Goal: Information Seeking & Learning: Learn about a topic

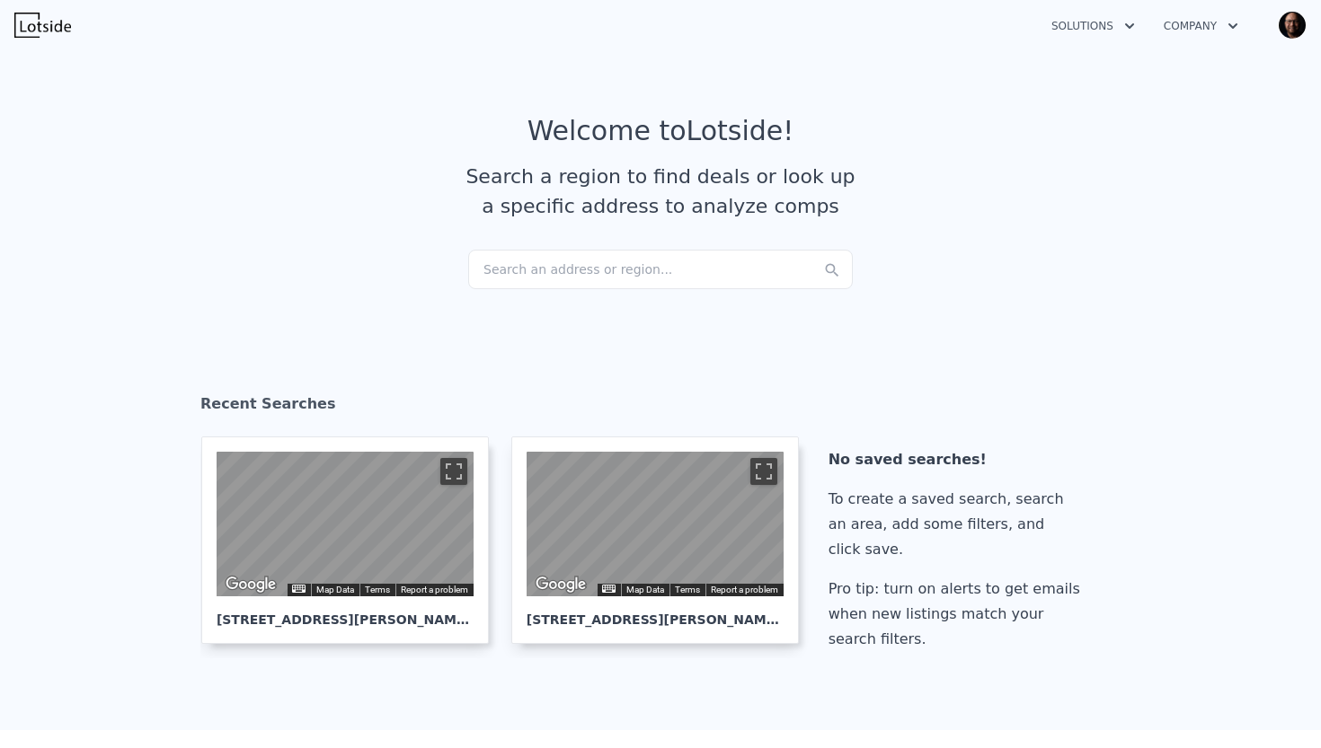
click at [503, 270] on div "Search an address or region..." at bounding box center [660, 270] width 385 height 40
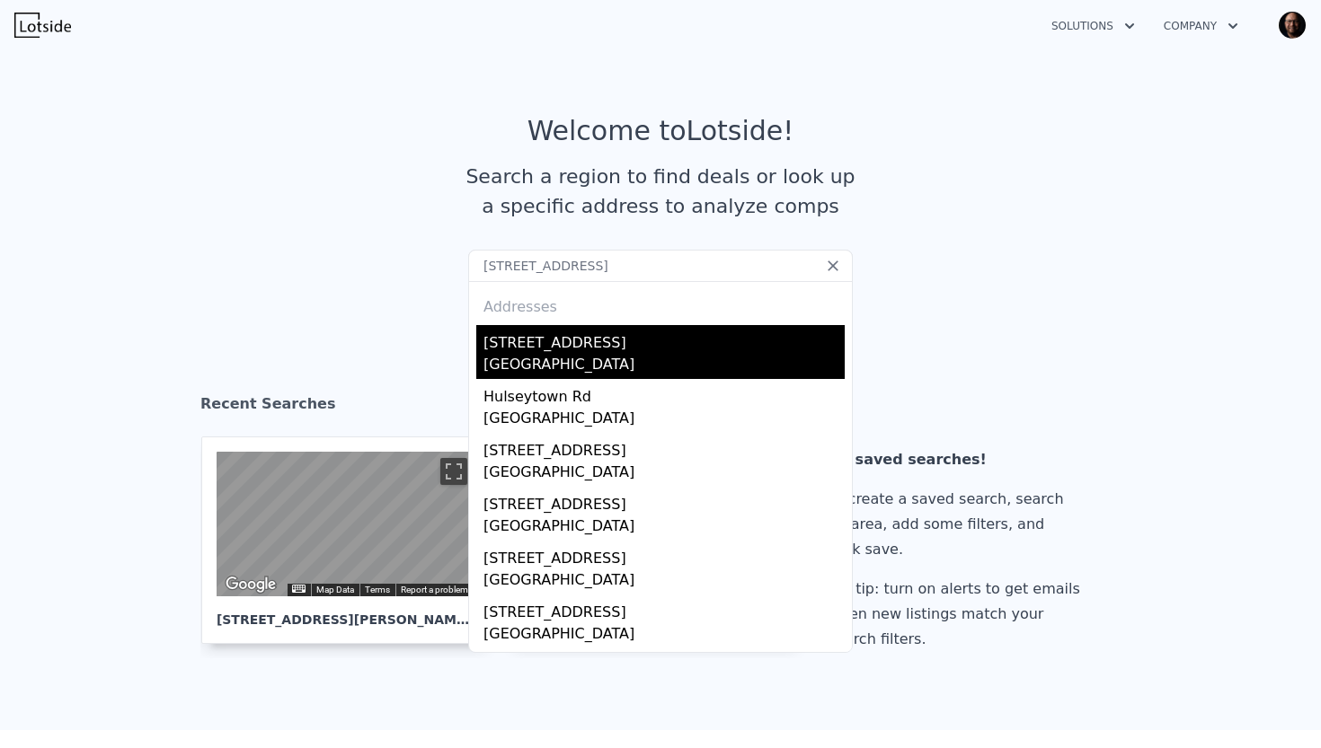
type input "[STREET_ADDRESS]"
click at [510, 359] on div "[GEOGRAPHIC_DATA]" at bounding box center [663, 366] width 361 height 25
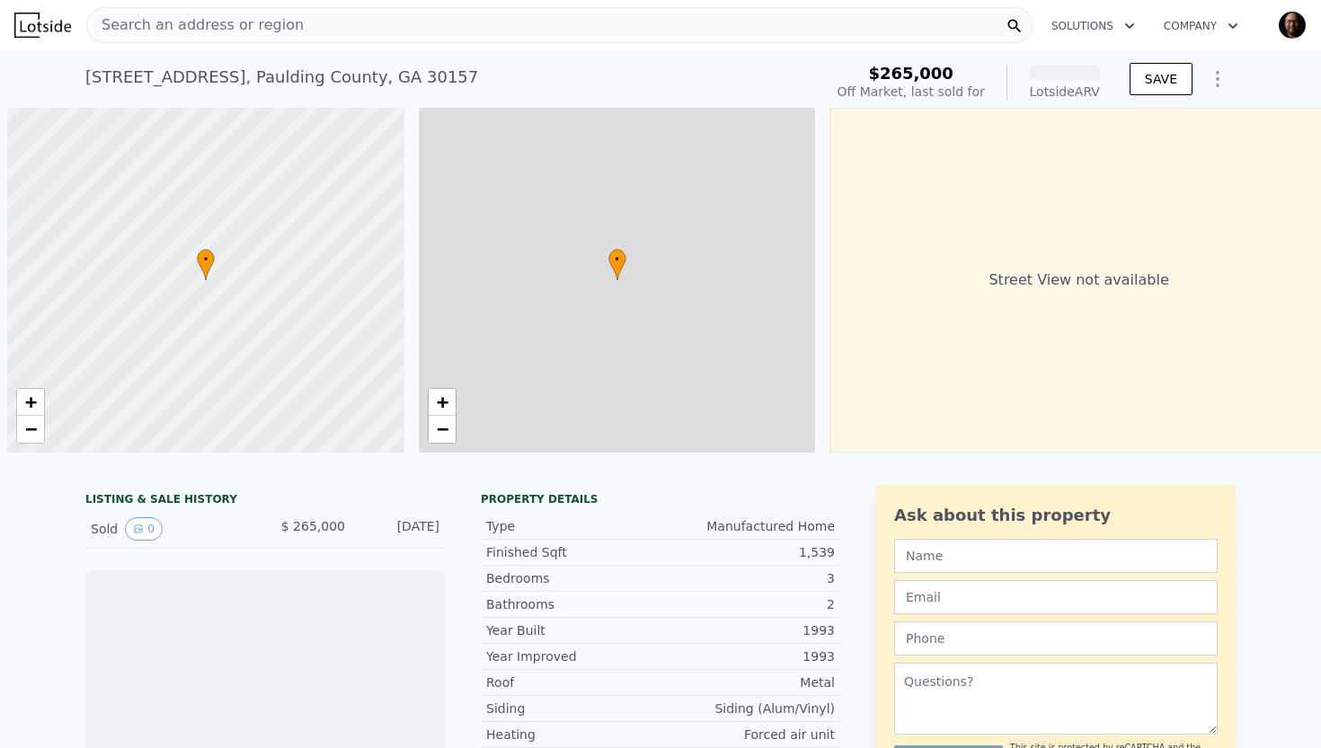
scroll to position [0, 7]
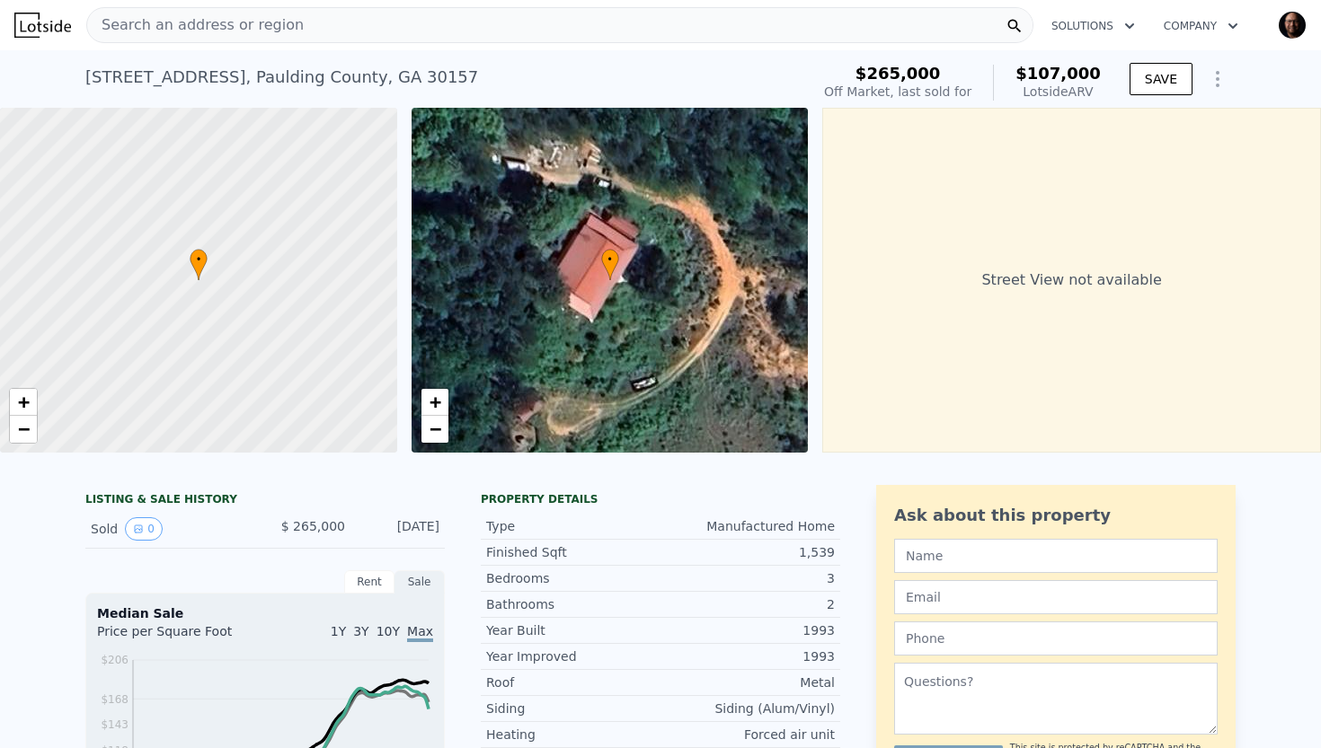
click at [321, 32] on div "Search an address or region" at bounding box center [559, 25] width 947 height 36
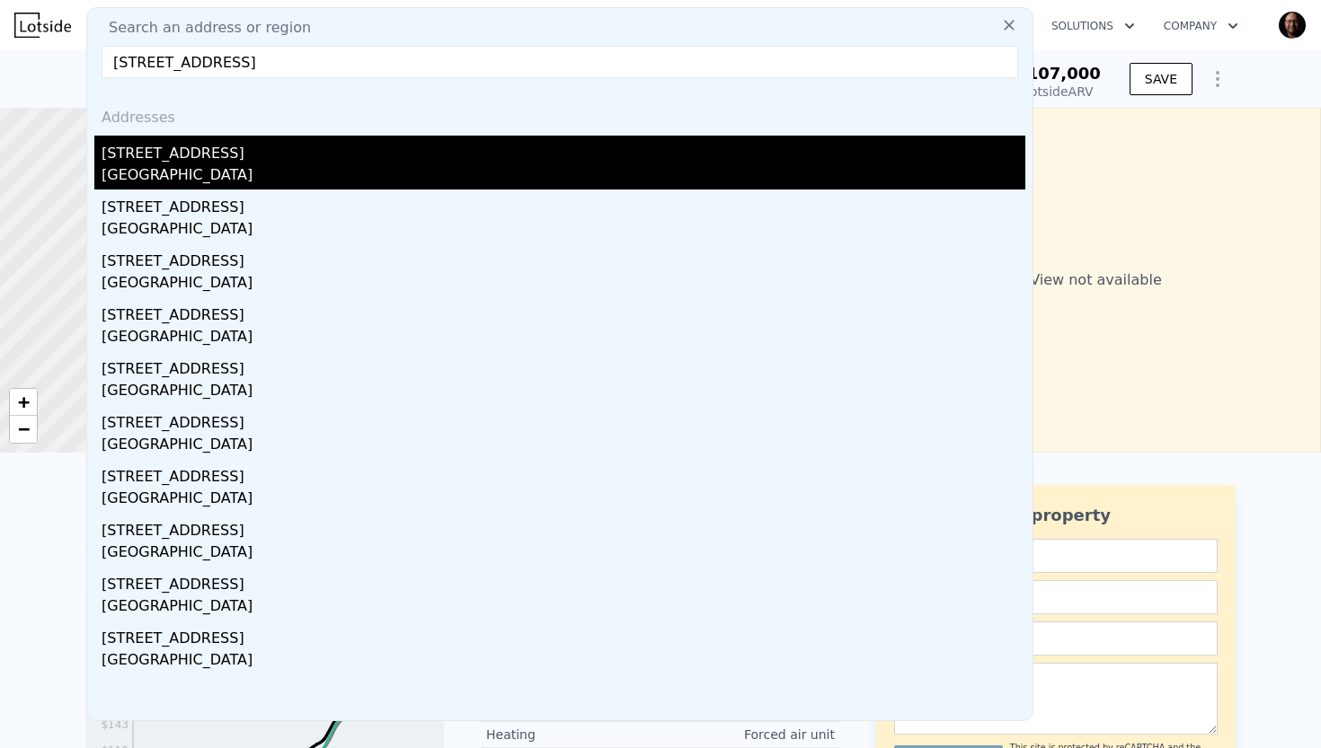
type input "[STREET_ADDRESS]"
click at [188, 163] on div "[STREET_ADDRESS]" at bounding box center [564, 150] width 924 height 29
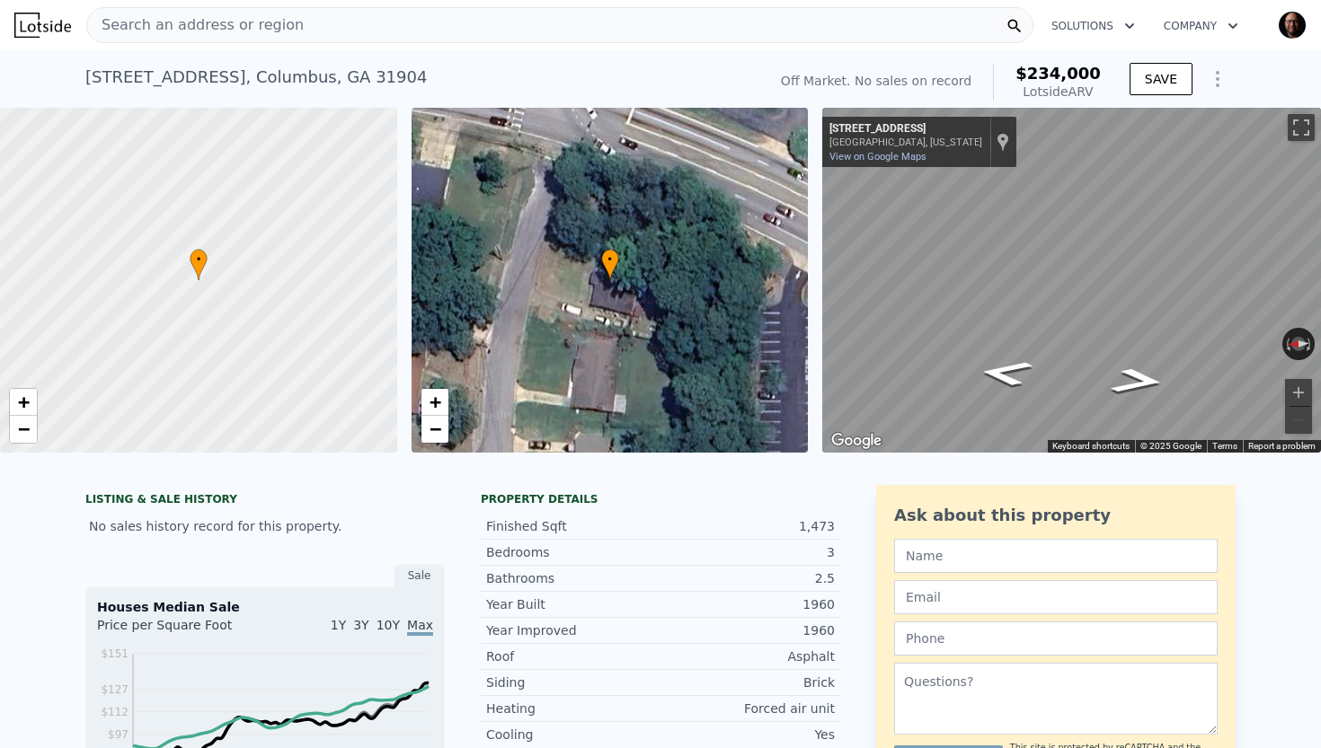
click at [286, 28] on div "Search an address or region" at bounding box center [559, 25] width 947 height 36
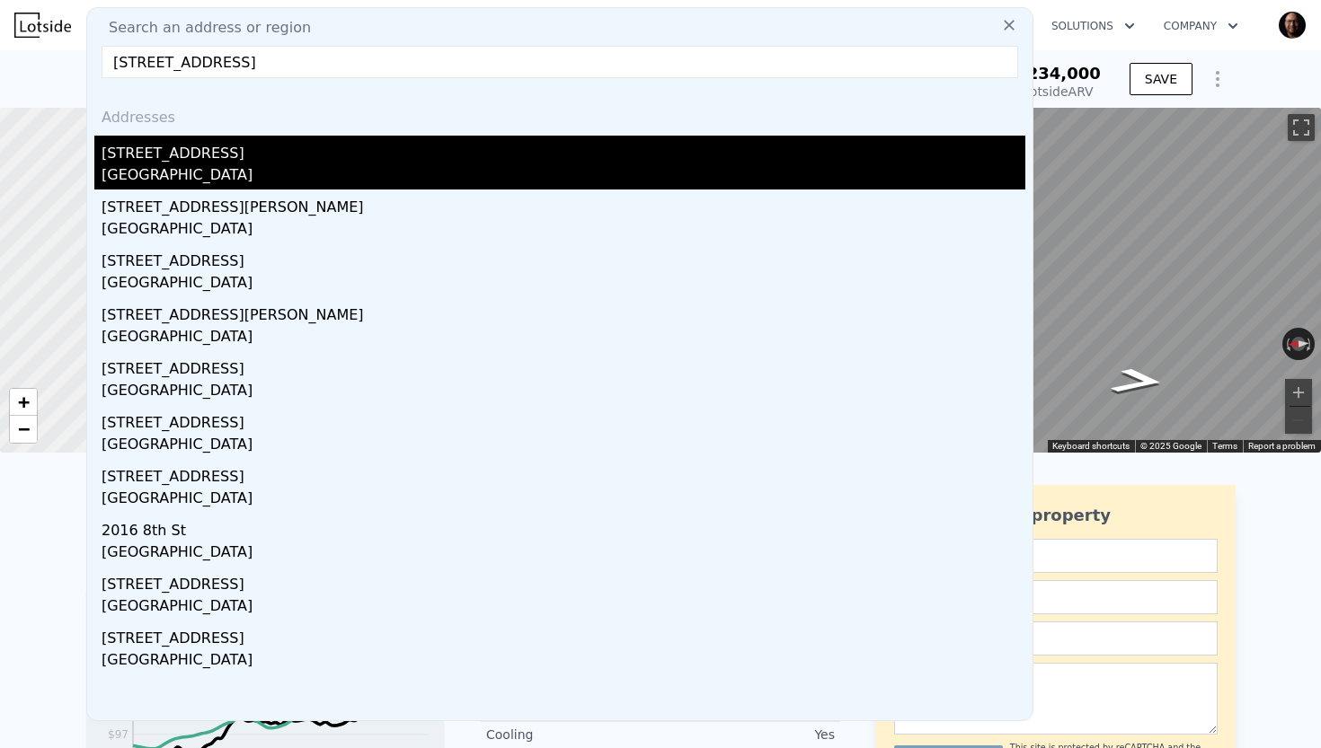
type input "[STREET_ADDRESS]"
click at [217, 156] on div "[STREET_ADDRESS]" at bounding box center [564, 150] width 924 height 29
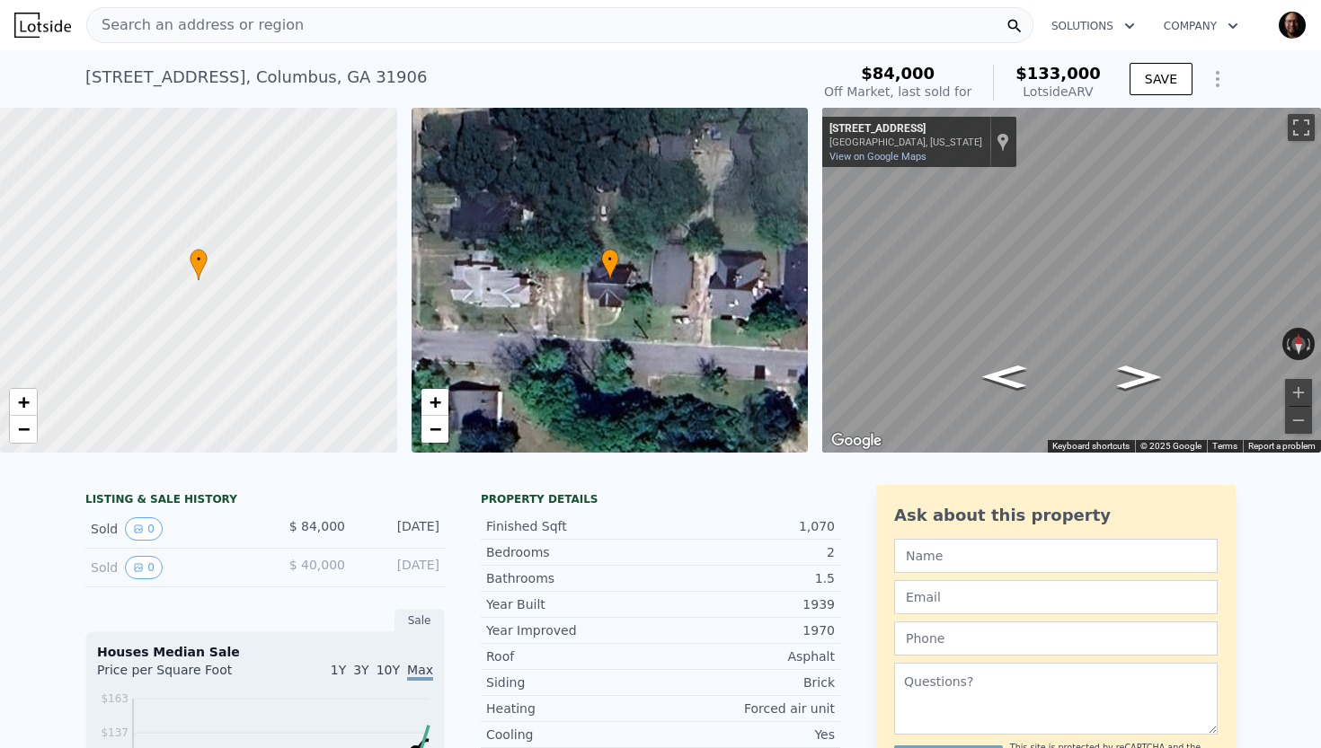
click at [232, 29] on span "Search an address or region" at bounding box center [195, 25] width 217 height 22
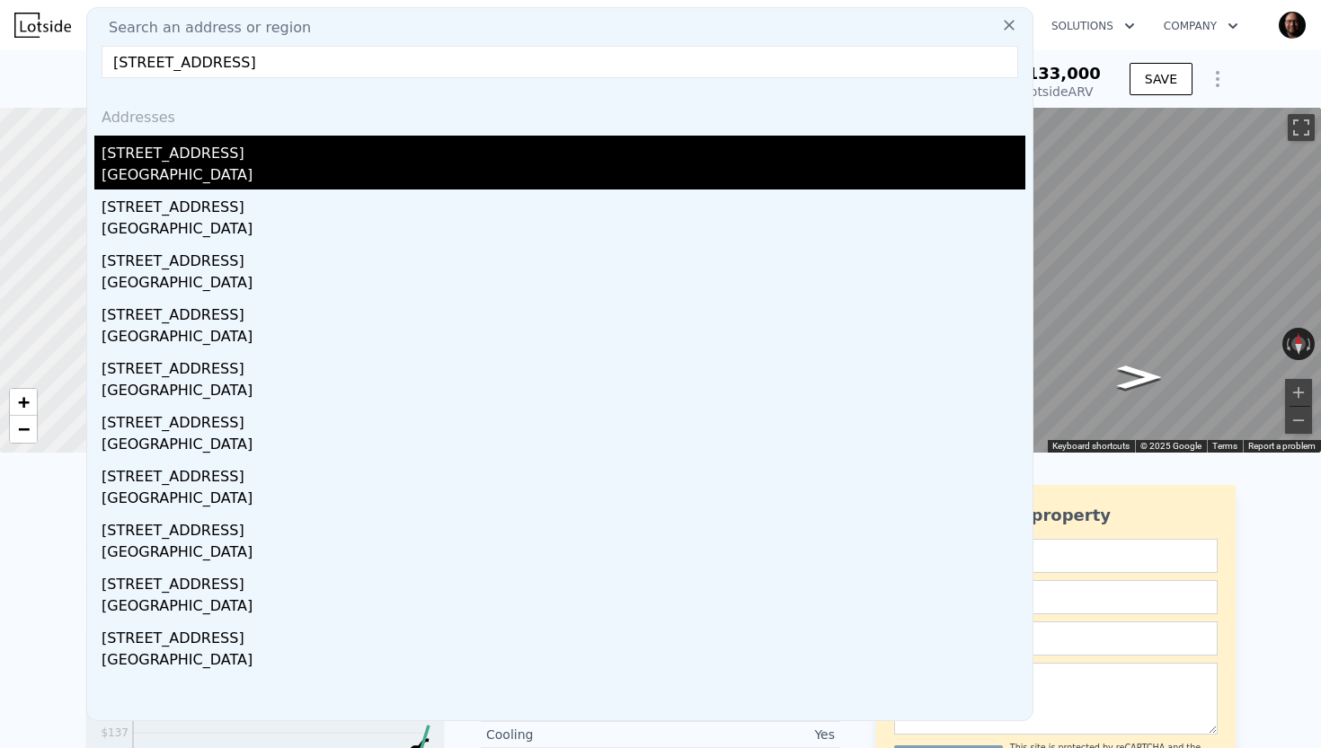
type input "[STREET_ADDRESS]"
click at [211, 162] on div "[STREET_ADDRESS]" at bounding box center [564, 150] width 924 height 29
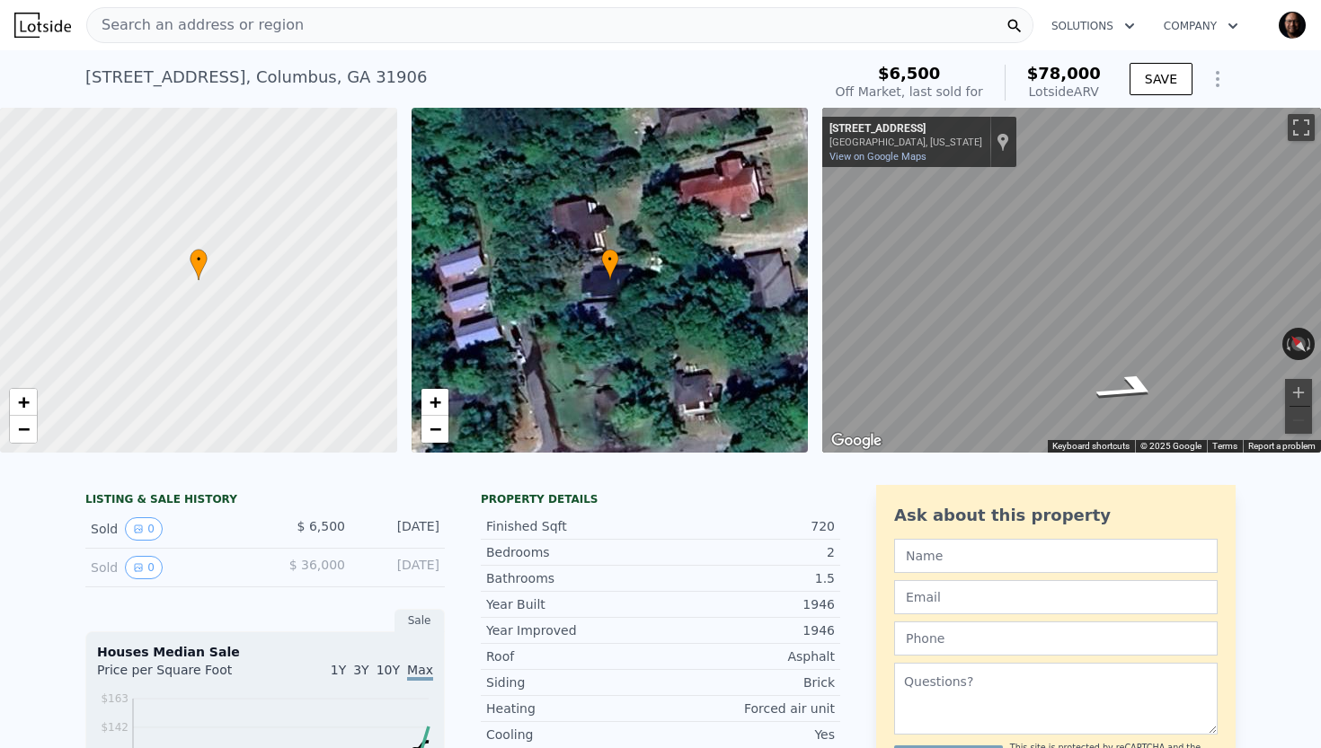
click at [253, 17] on span "Search an address or region" at bounding box center [195, 25] width 217 height 22
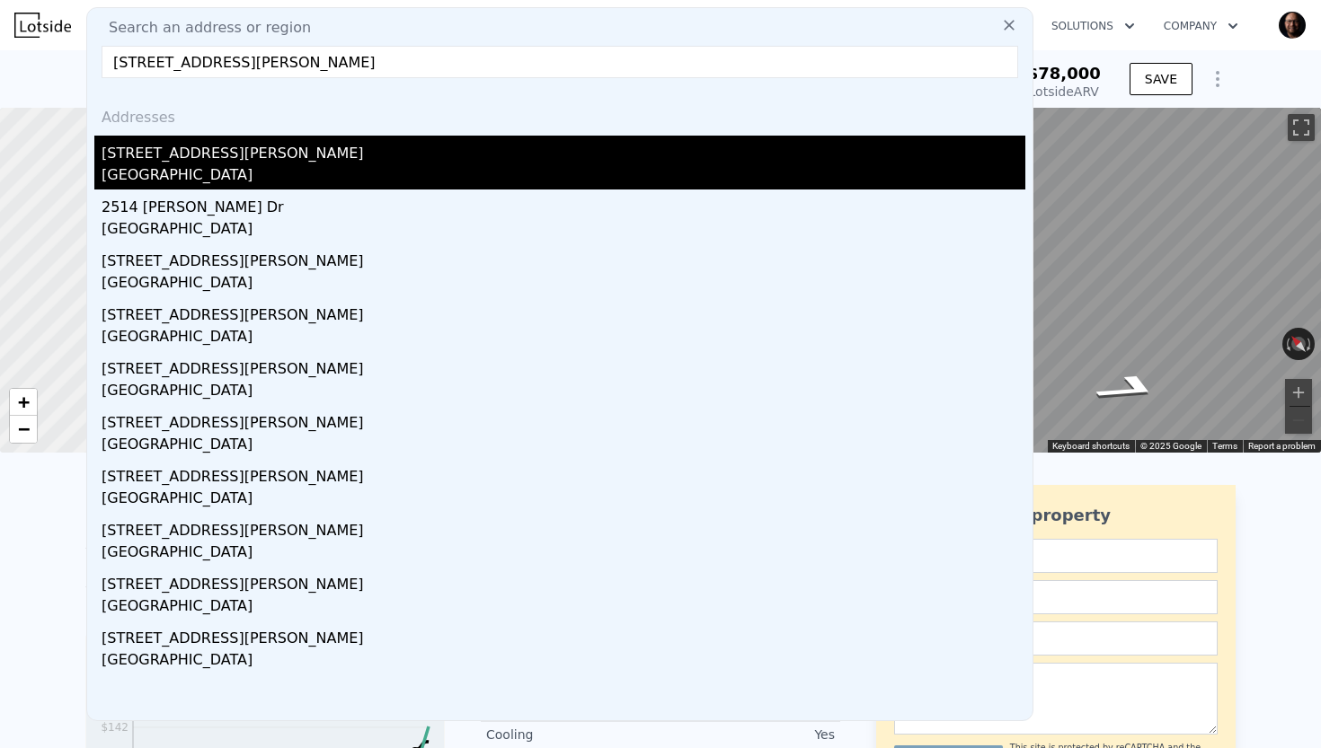
type input "[STREET_ADDRESS][PERSON_NAME]"
click at [223, 162] on div "[STREET_ADDRESS][PERSON_NAME]" at bounding box center [564, 150] width 924 height 29
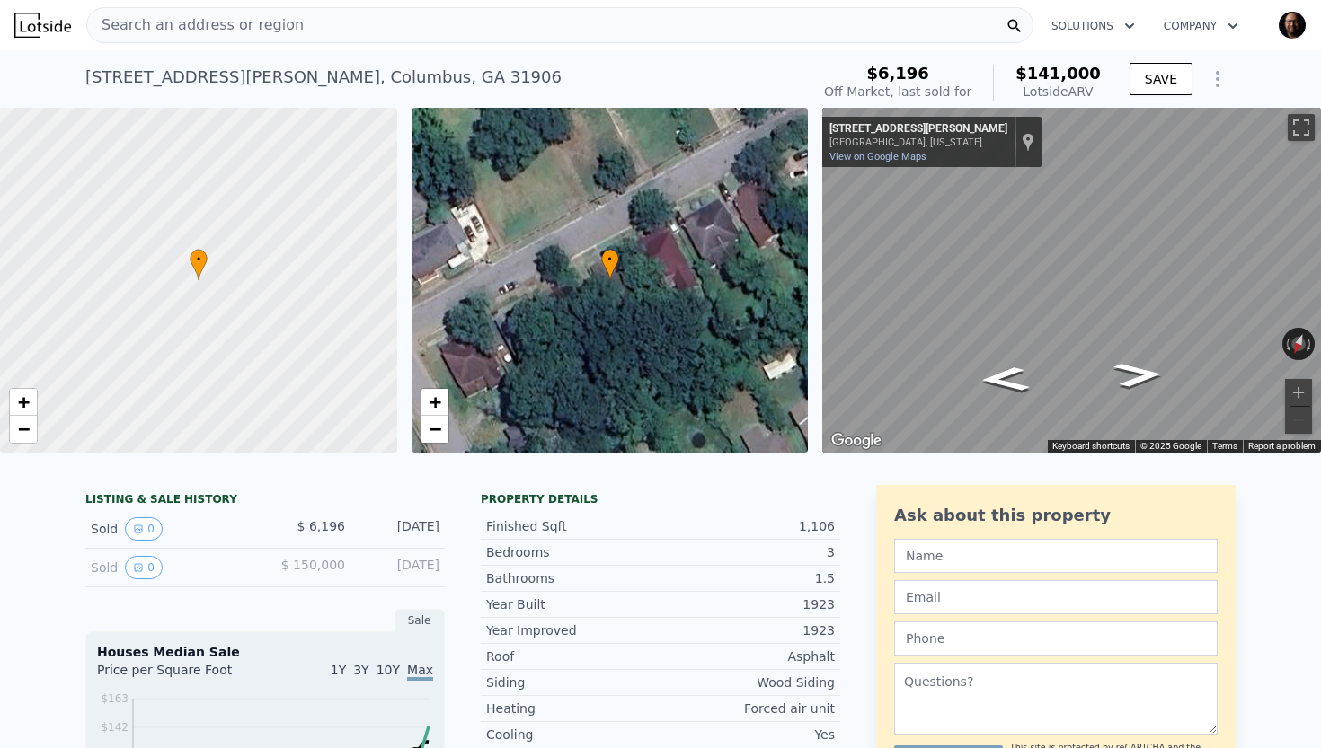
click at [271, 30] on span "Search an address or region" at bounding box center [195, 25] width 217 height 22
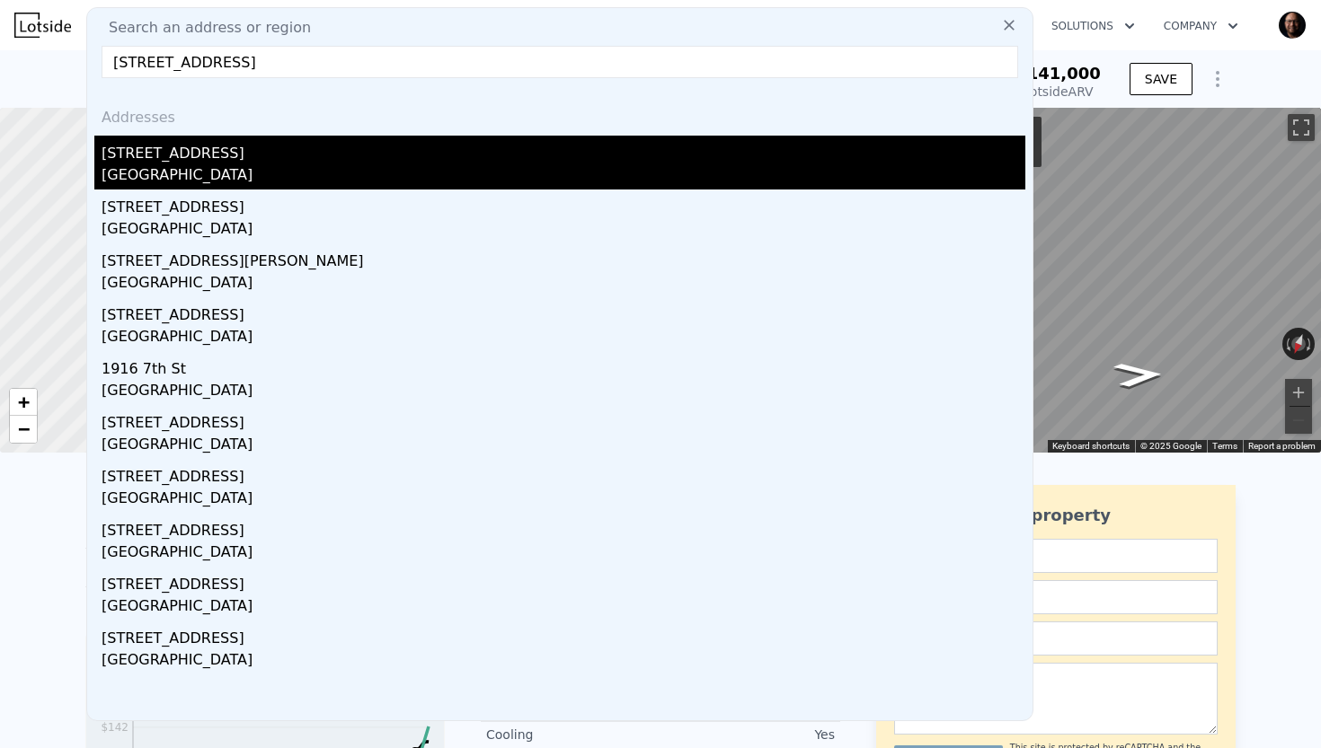
type input "[STREET_ADDRESS]"
click at [226, 157] on div "[STREET_ADDRESS]" at bounding box center [564, 150] width 924 height 29
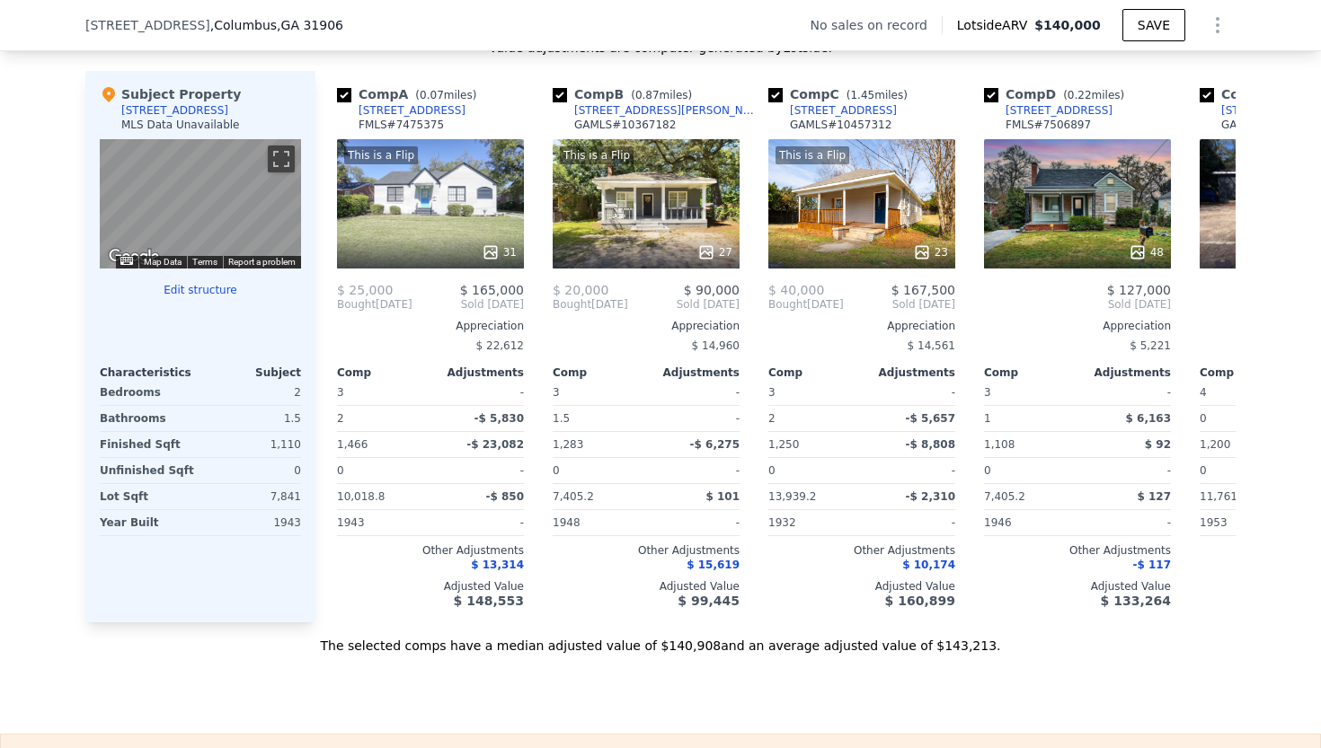
scroll to position [1721, 0]
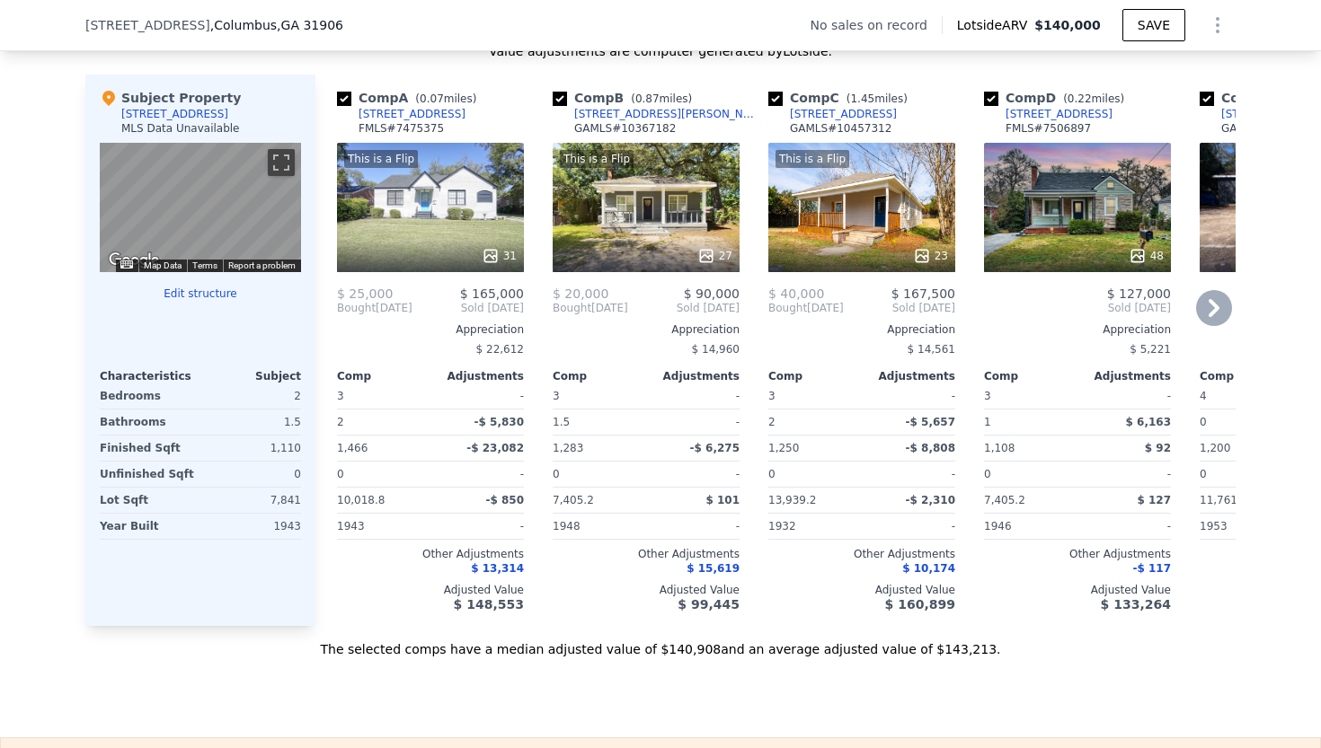
click at [492, 252] on icon at bounding box center [491, 256] width 18 height 18
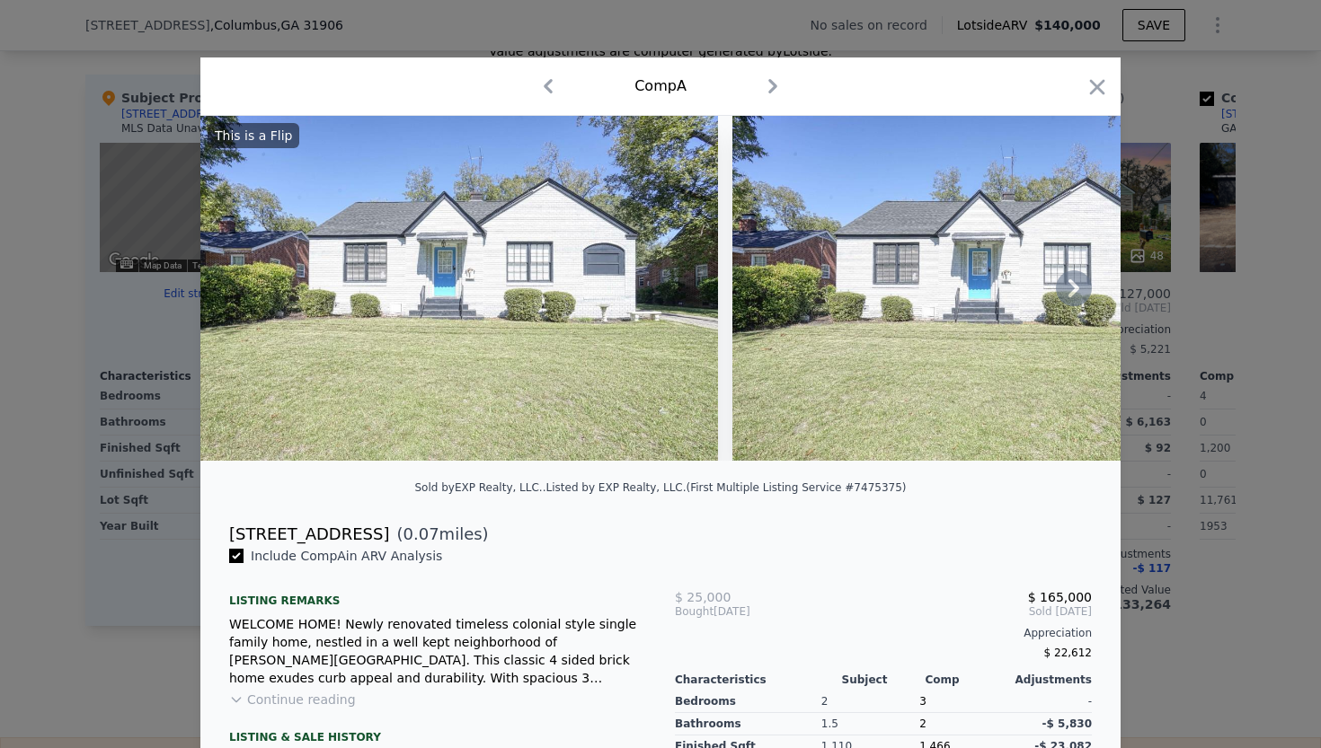
click at [1074, 292] on icon at bounding box center [1073, 288] width 11 height 18
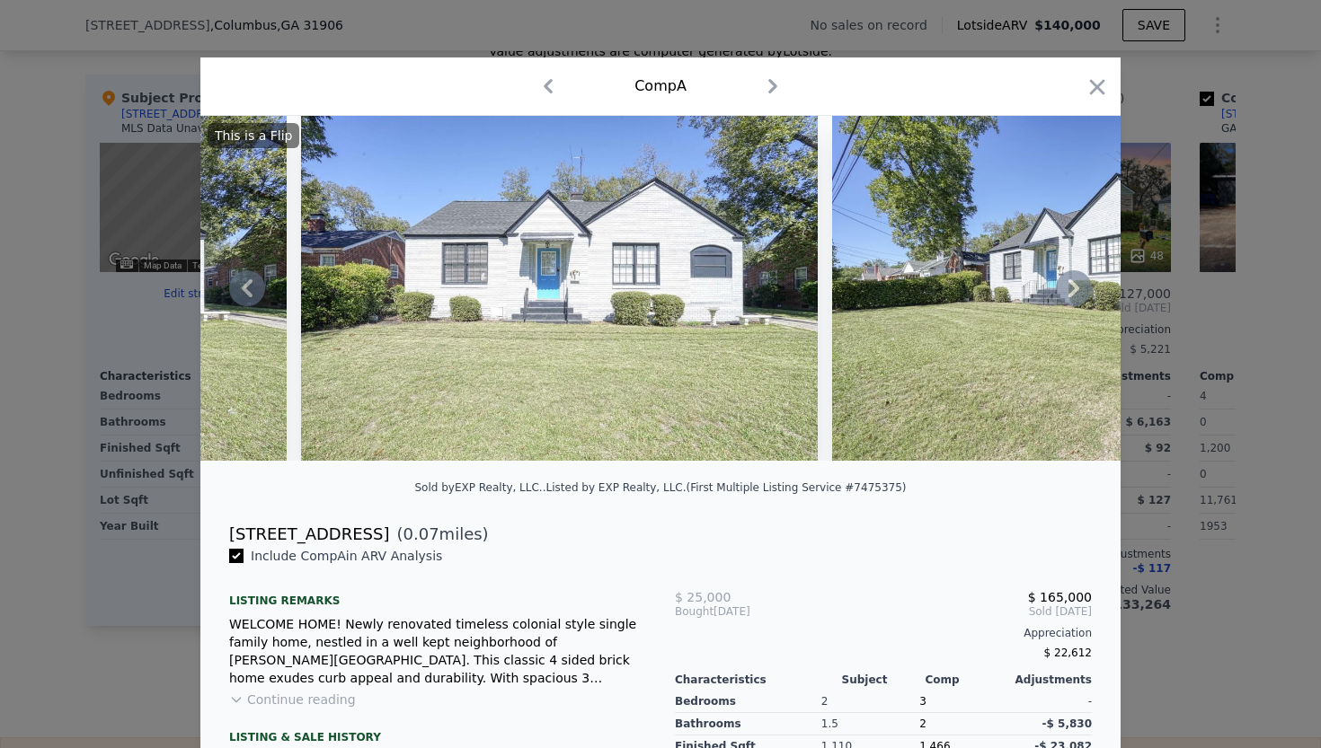
click at [1074, 292] on icon at bounding box center [1073, 288] width 11 height 18
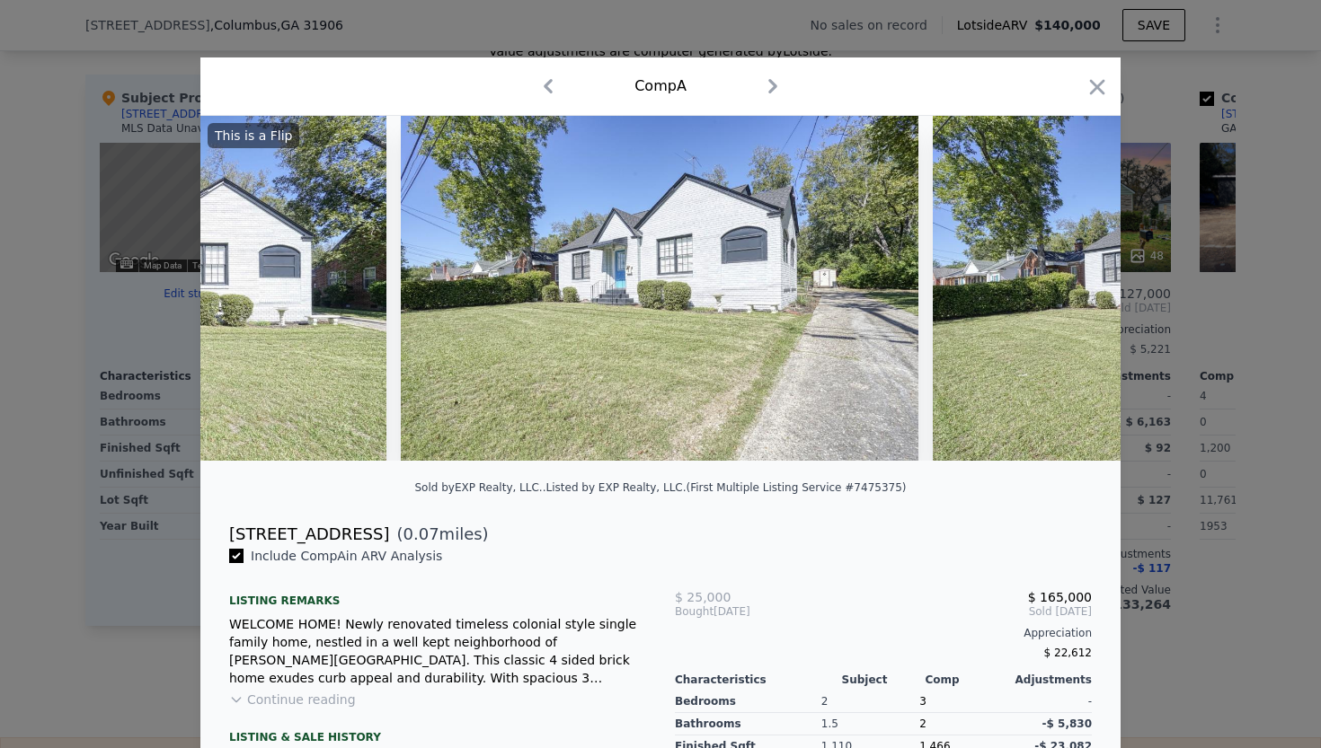
click at [1074, 292] on div "This is a Flip" at bounding box center [660, 288] width 920 height 345
click at [1074, 292] on icon at bounding box center [1073, 288] width 11 height 18
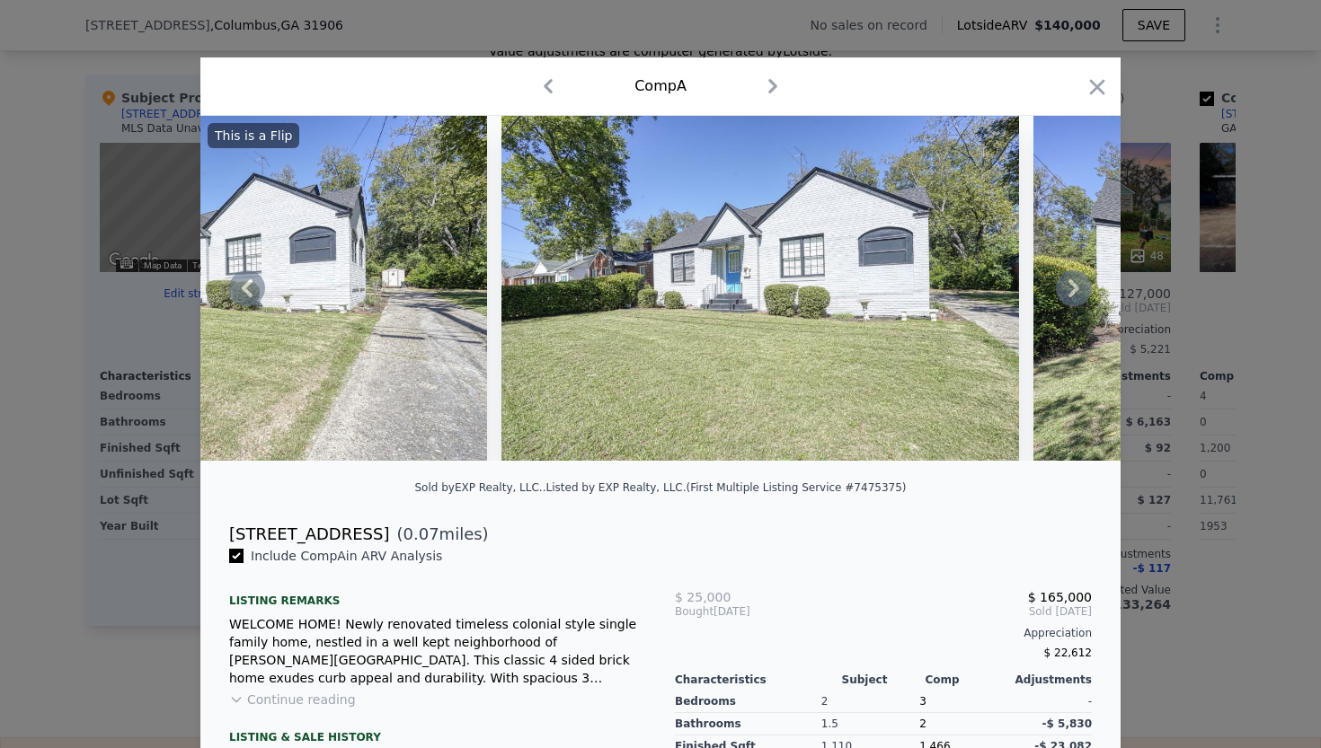
click at [1074, 292] on icon at bounding box center [1073, 288] width 11 height 18
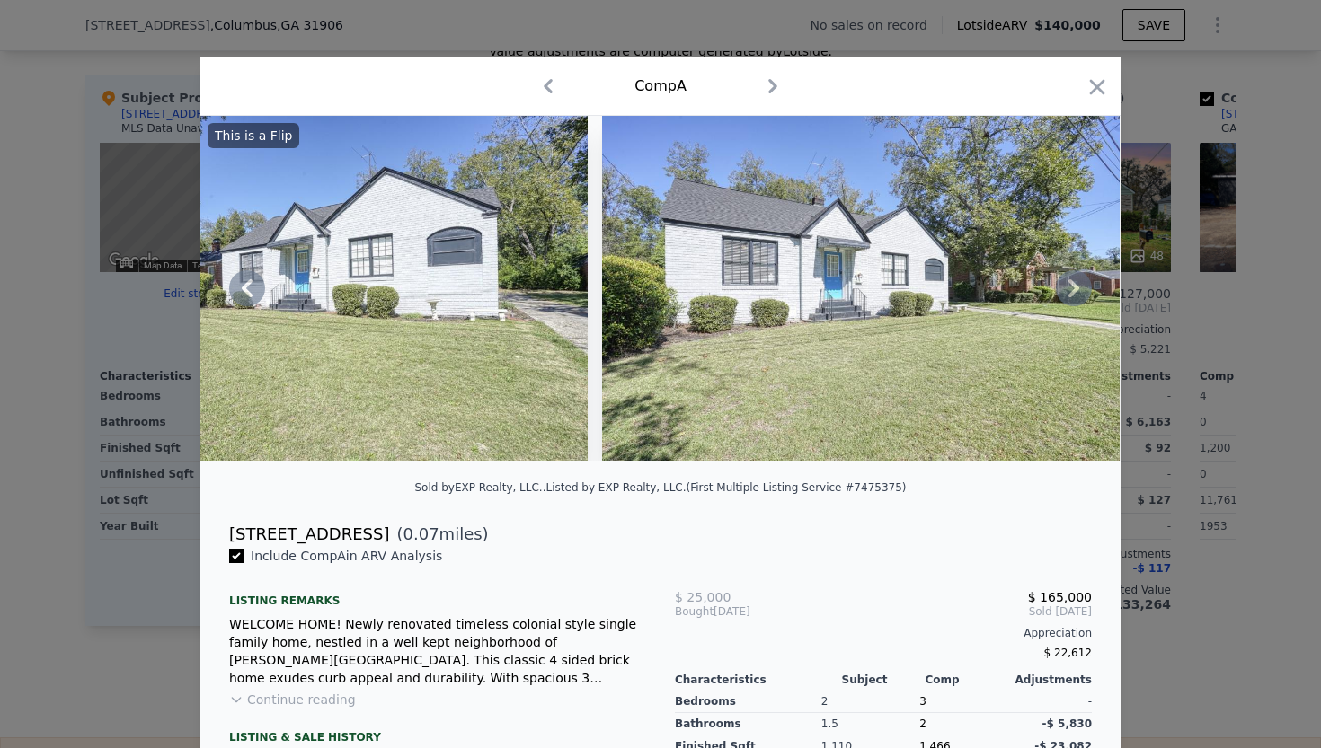
scroll to position [0, 2156]
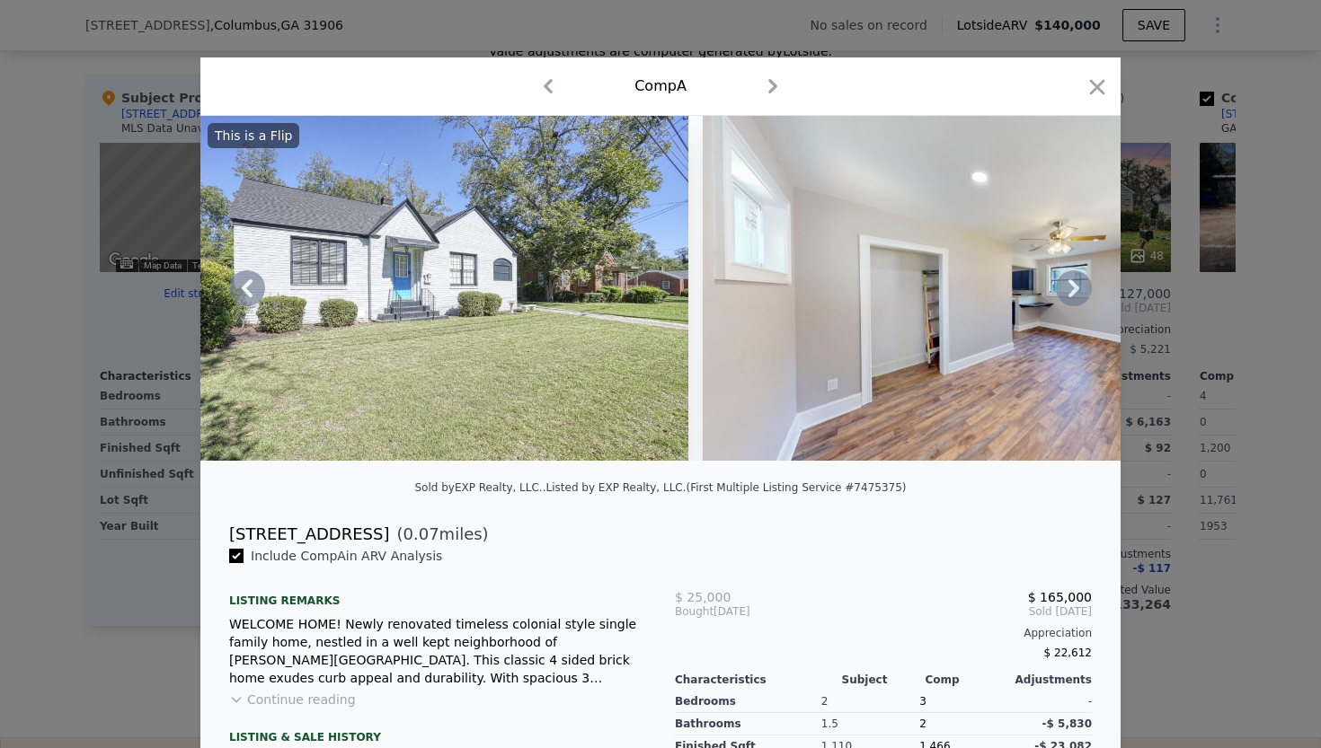
click at [1074, 292] on div "This is a Flip" at bounding box center [660, 288] width 920 height 345
click at [1080, 293] on icon at bounding box center [1074, 288] width 36 height 36
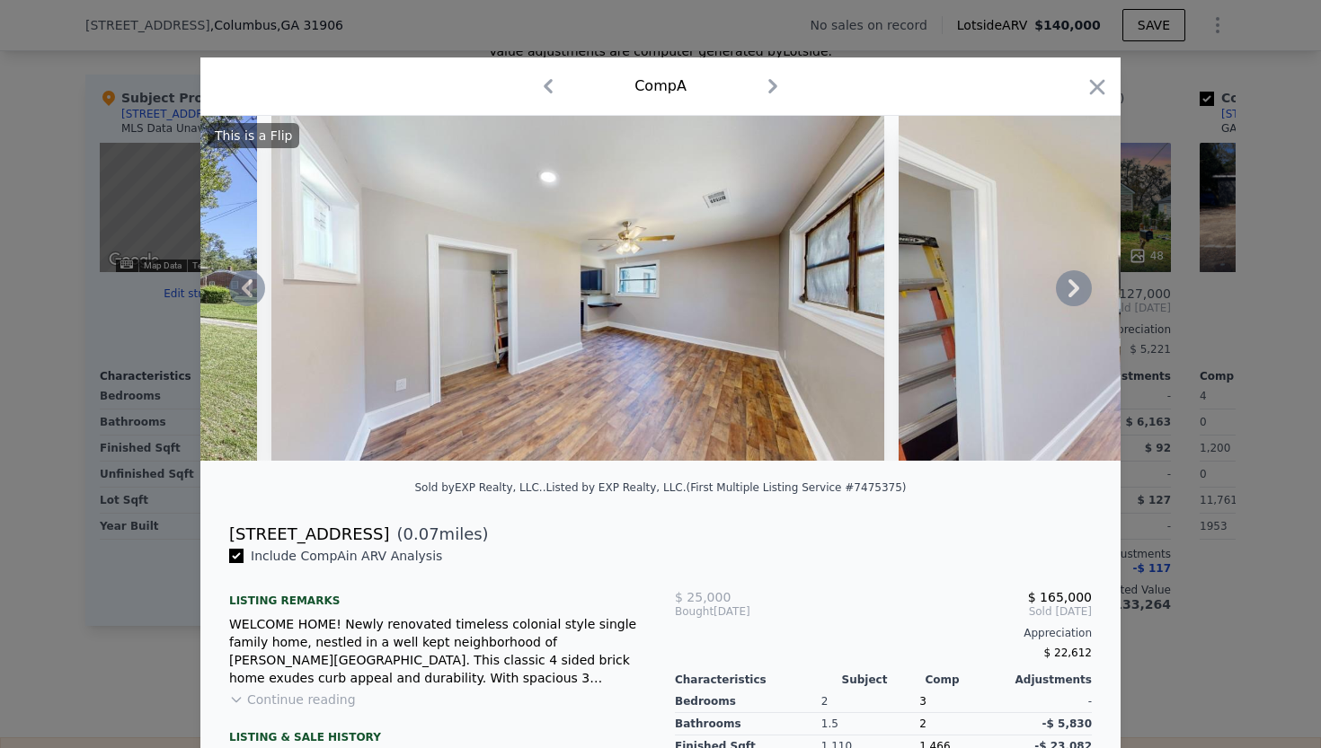
click at [1080, 293] on icon at bounding box center [1074, 288] width 36 height 36
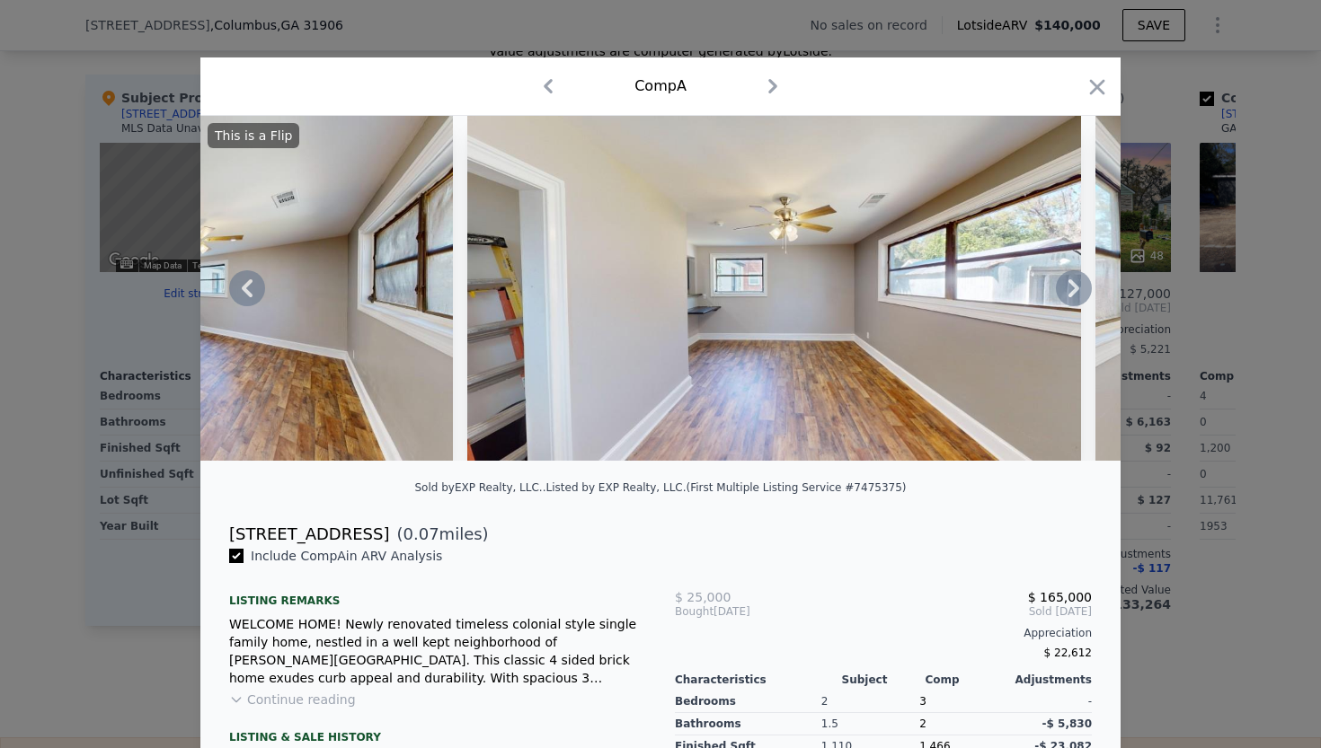
click at [1080, 293] on icon at bounding box center [1074, 288] width 36 height 36
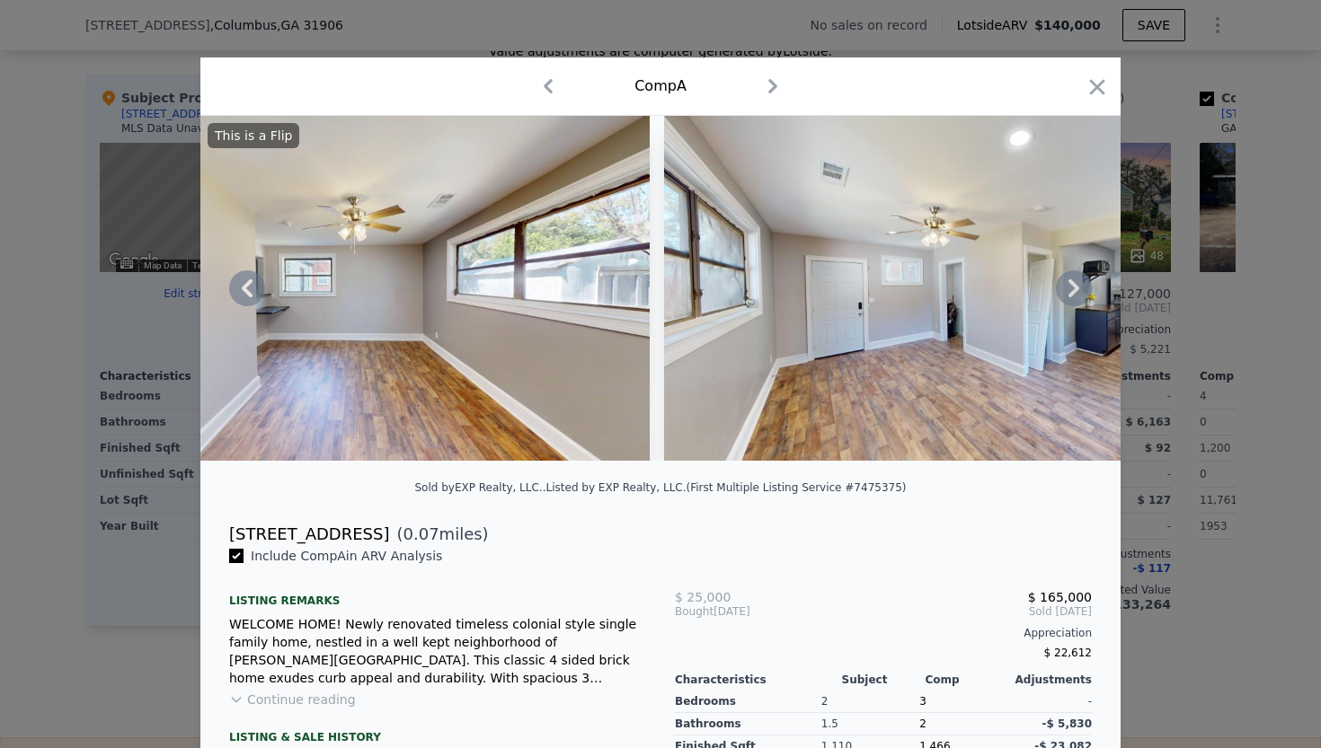
click at [1080, 293] on icon at bounding box center [1074, 288] width 36 height 36
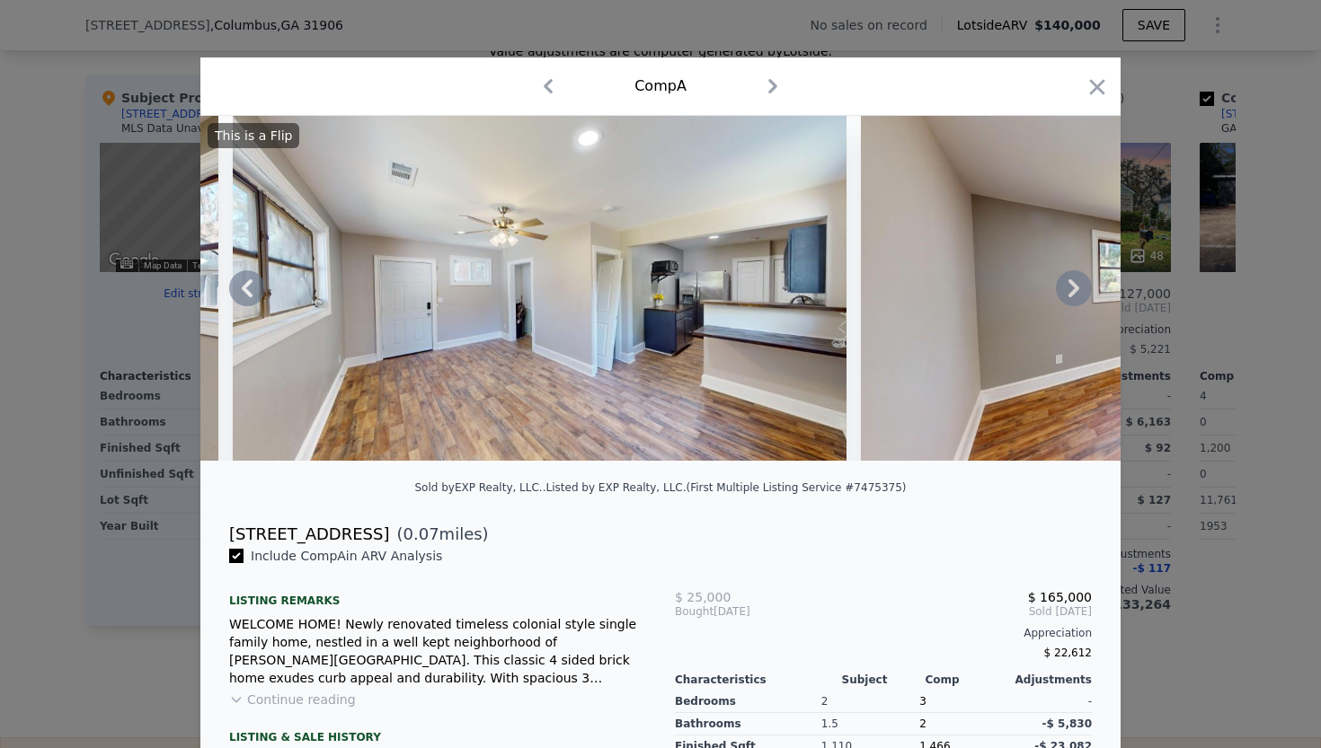
scroll to position [0, 4313]
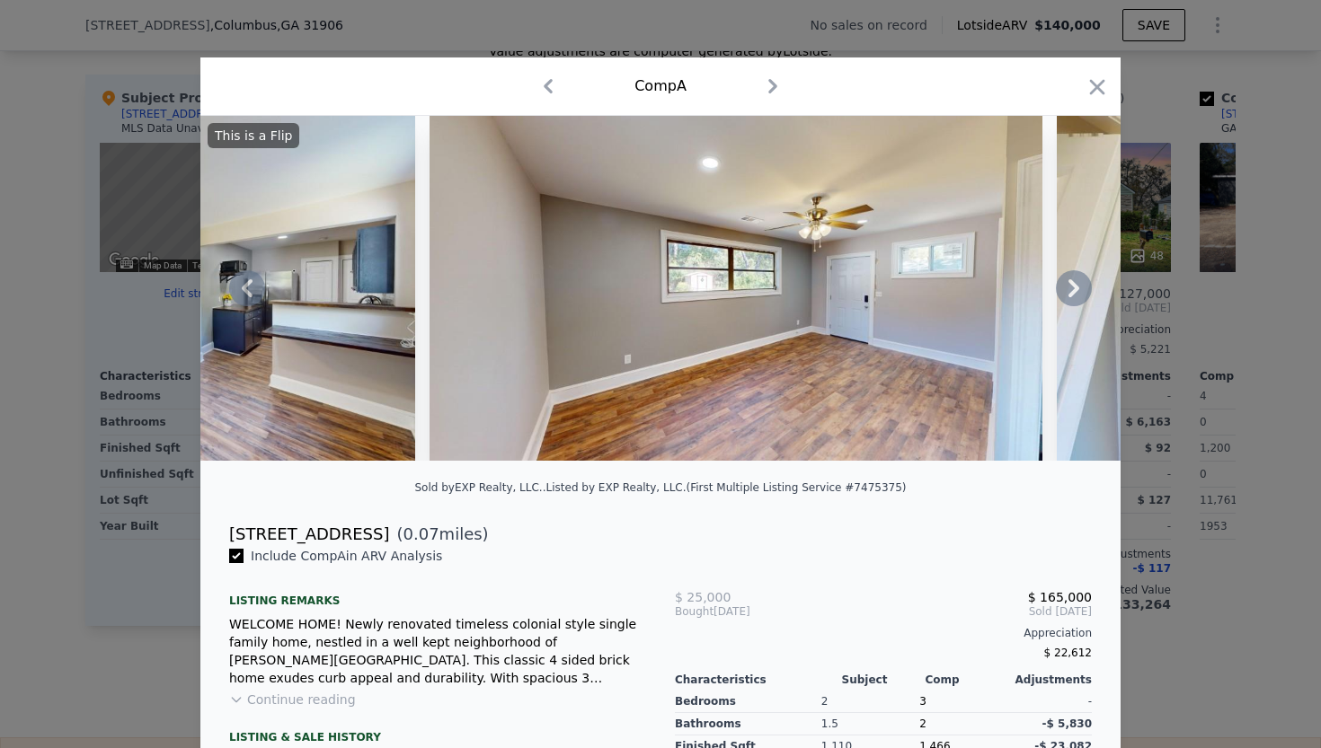
click at [1080, 293] on icon at bounding box center [1074, 288] width 36 height 36
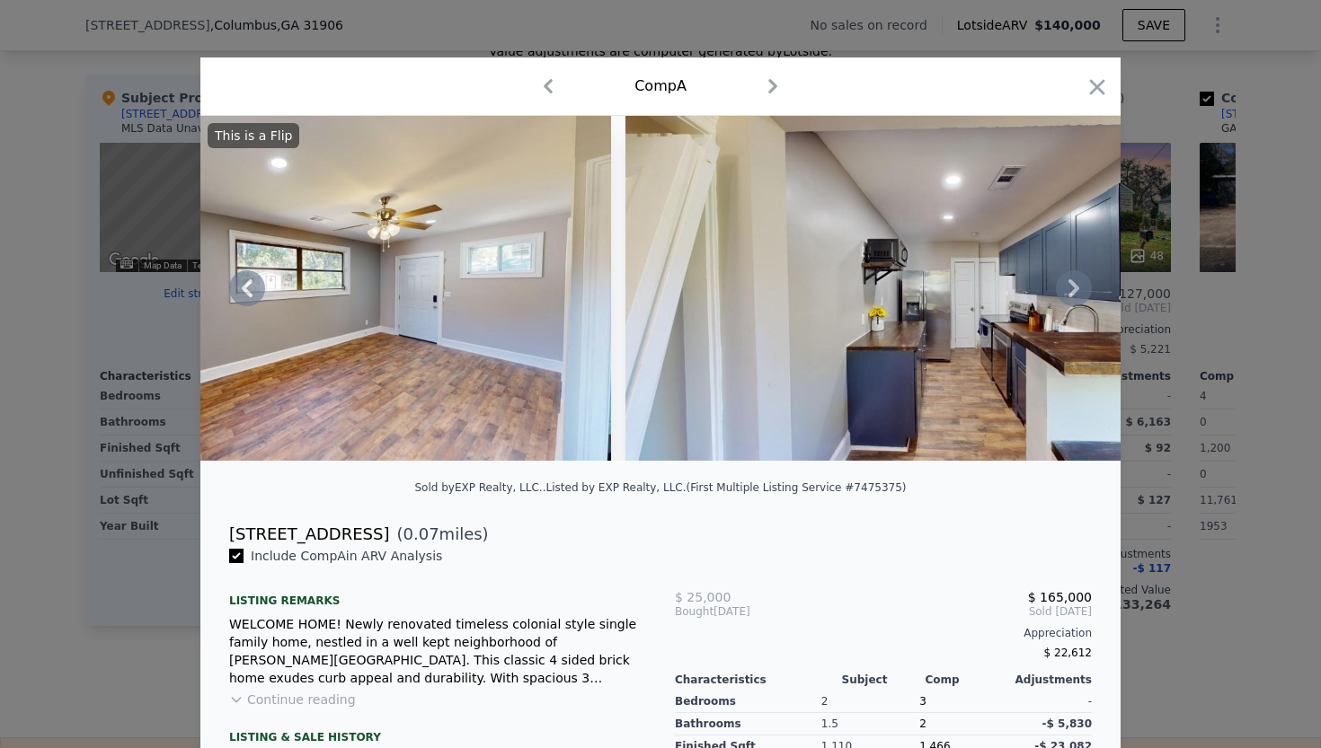
click at [1080, 293] on icon at bounding box center [1074, 288] width 36 height 36
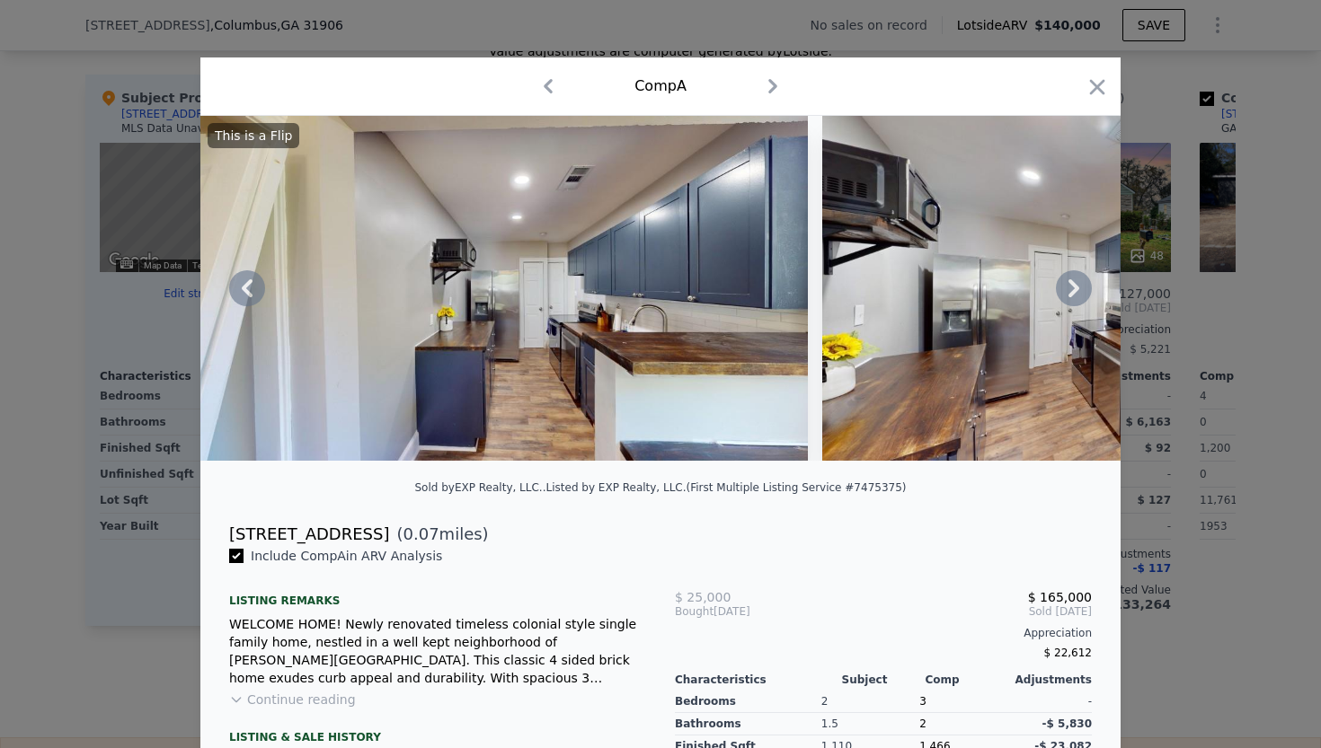
click at [1080, 293] on icon at bounding box center [1074, 288] width 36 height 36
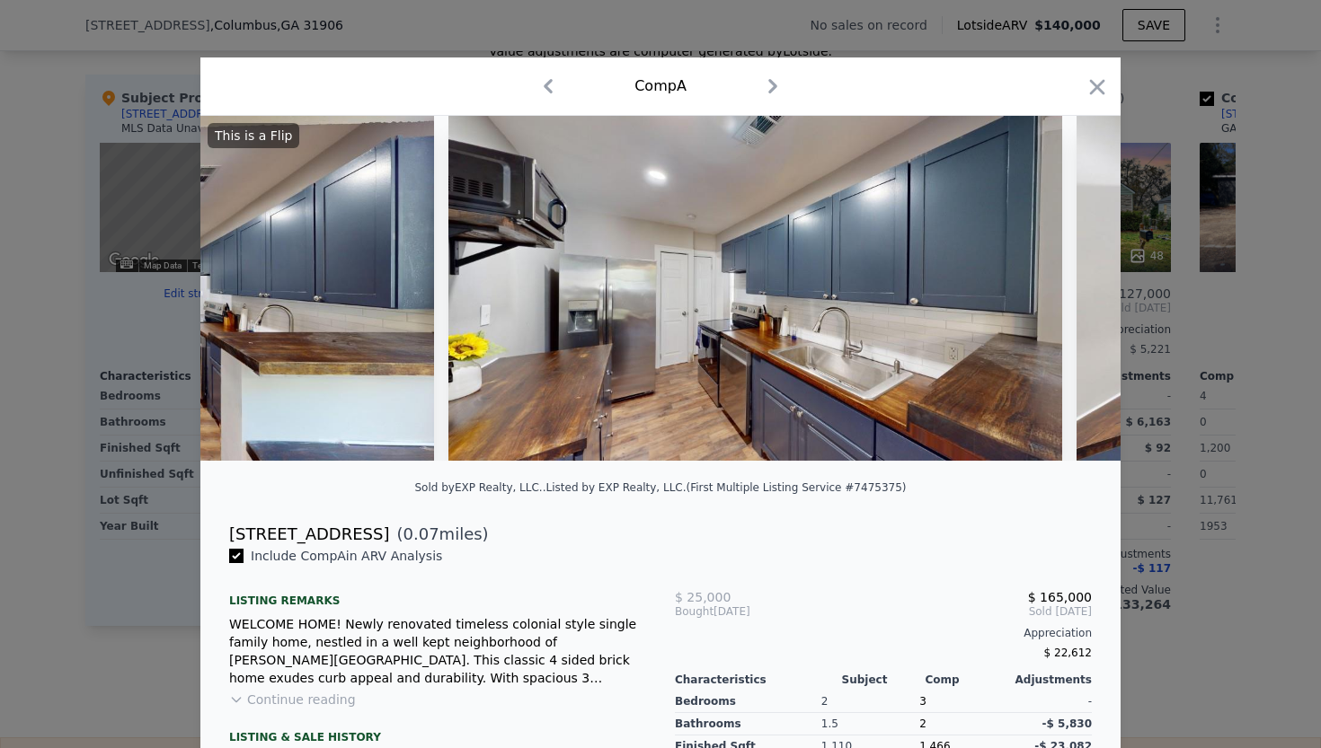
scroll to position [0, 5607]
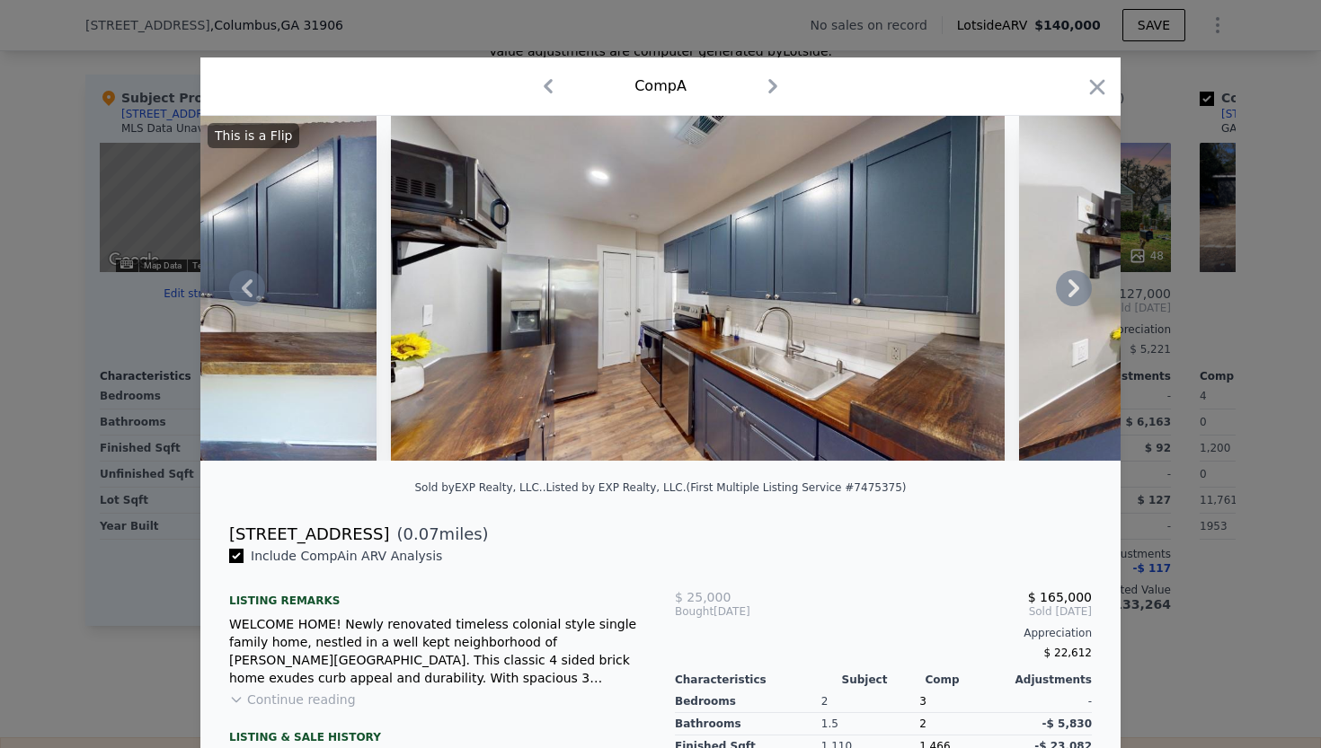
click at [1080, 293] on icon at bounding box center [1074, 288] width 36 height 36
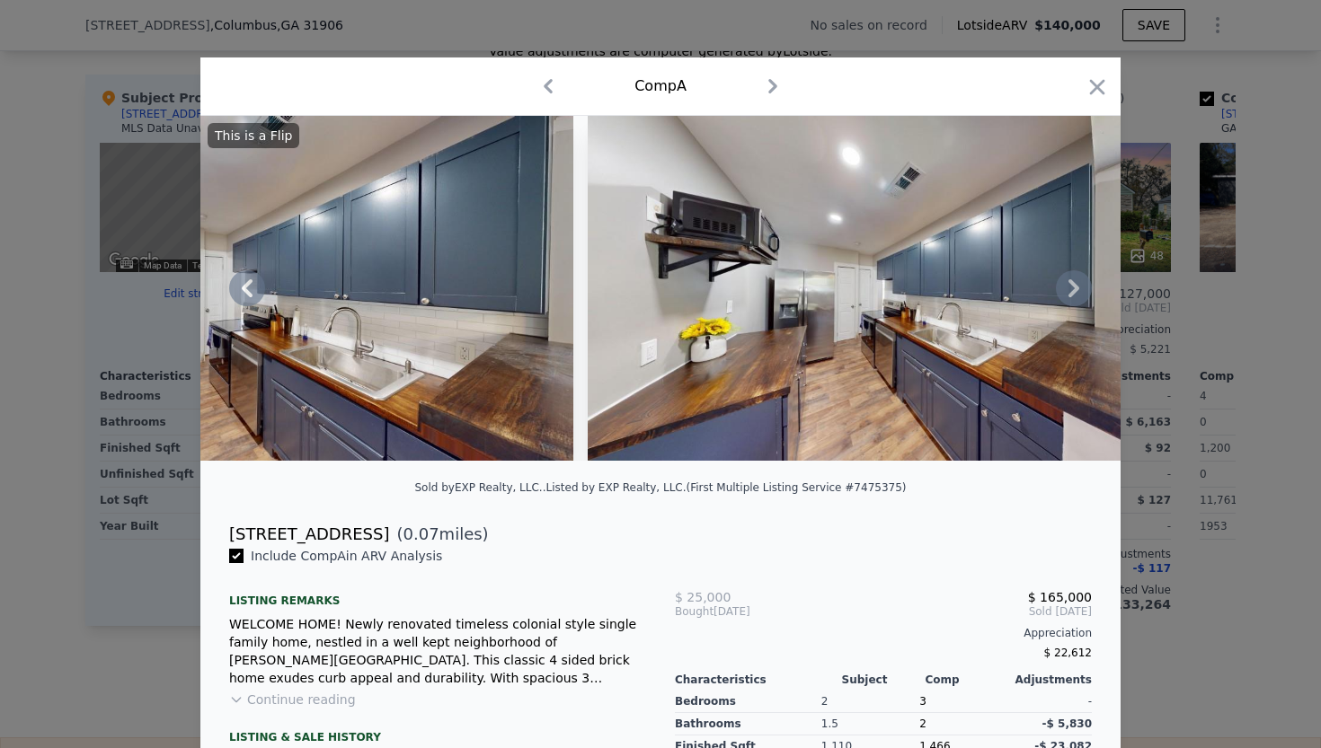
click at [1080, 293] on icon at bounding box center [1074, 288] width 36 height 36
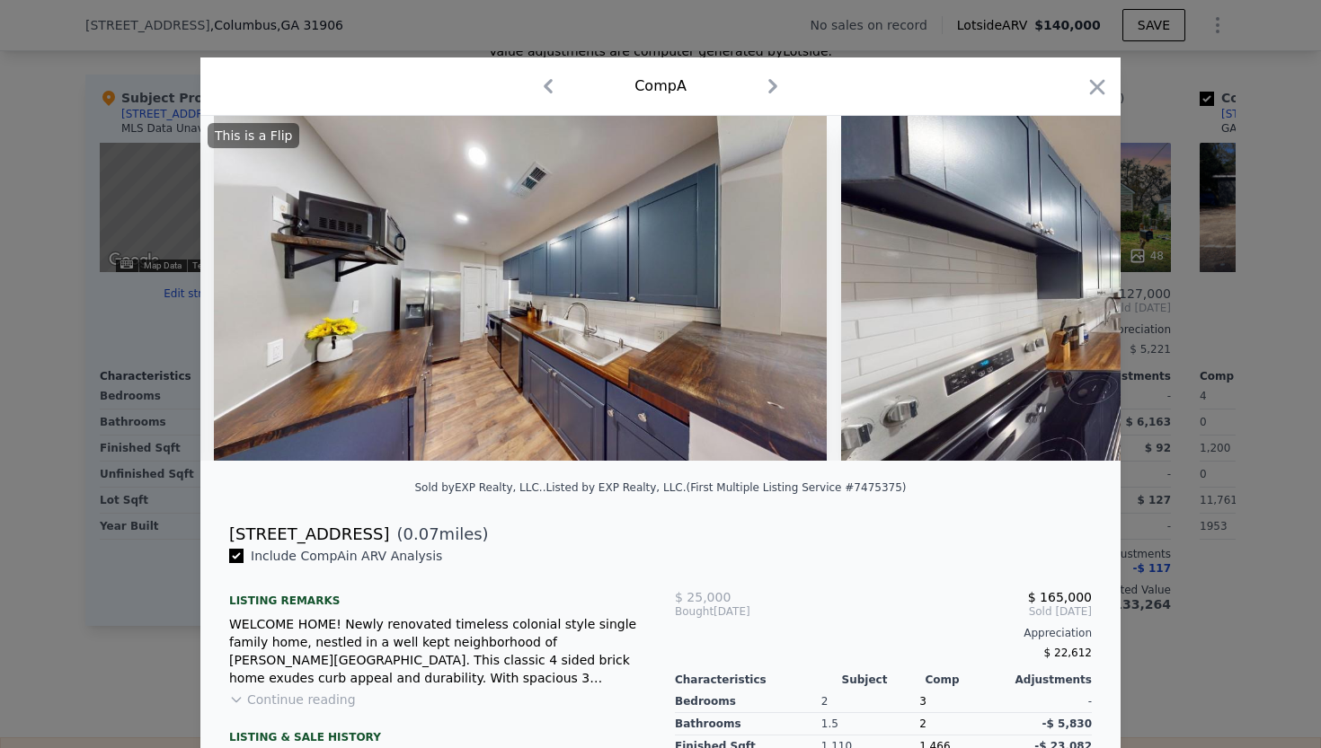
scroll to position [0, 6469]
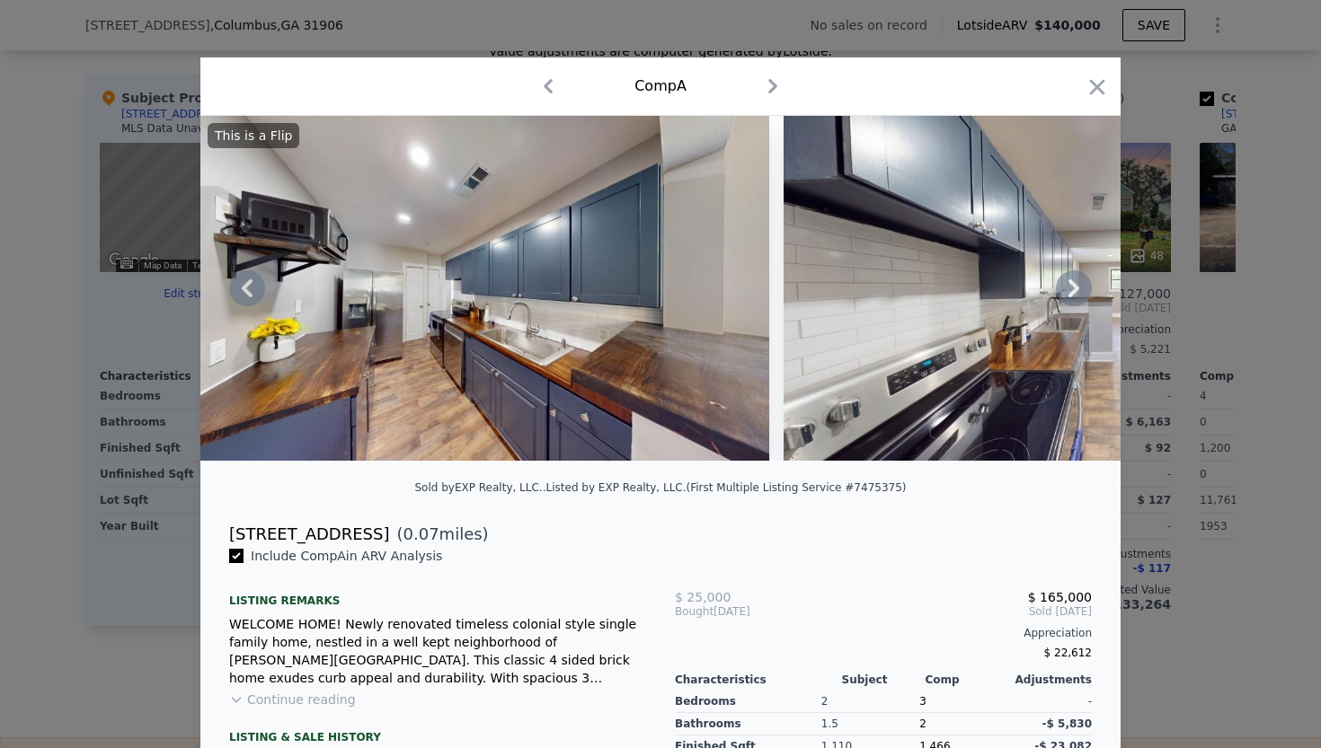
click at [1080, 293] on icon at bounding box center [1074, 288] width 36 height 36
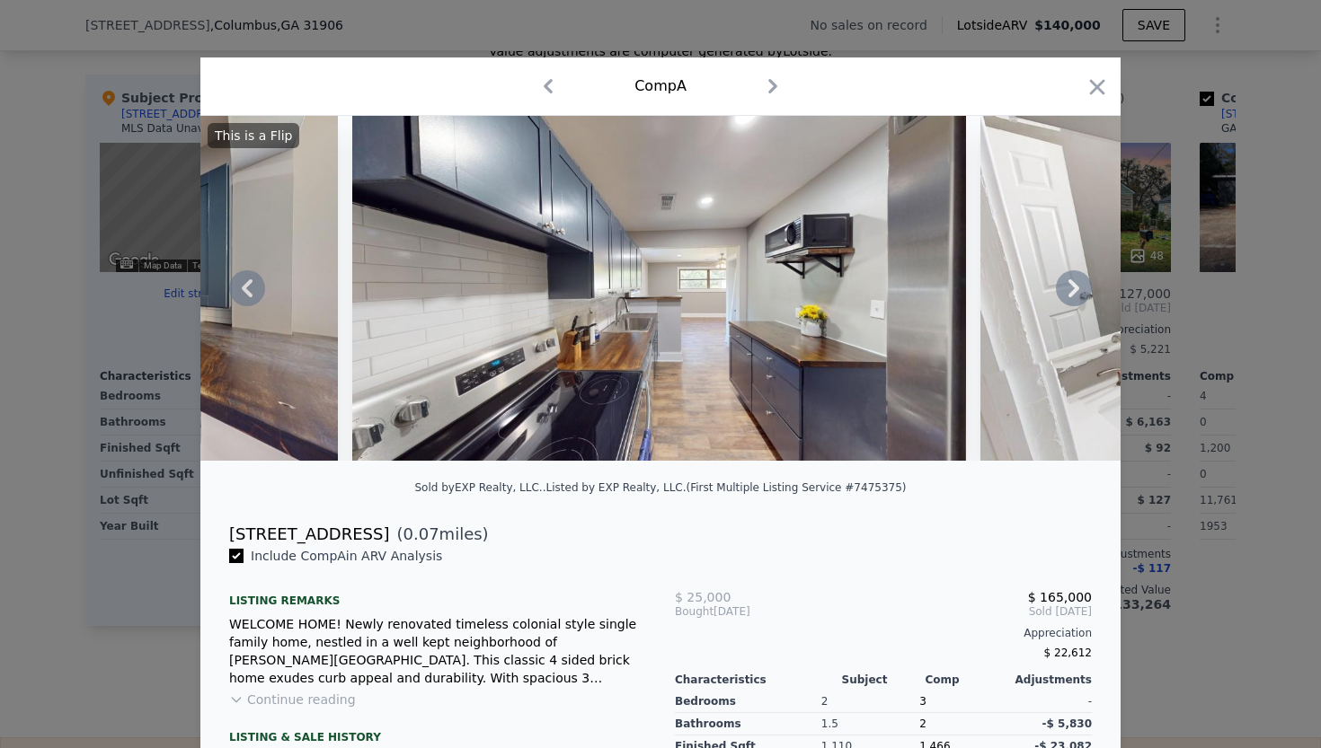
click at [1080, 293] on icon at bounding box center [1074, 288] width 36 height 36
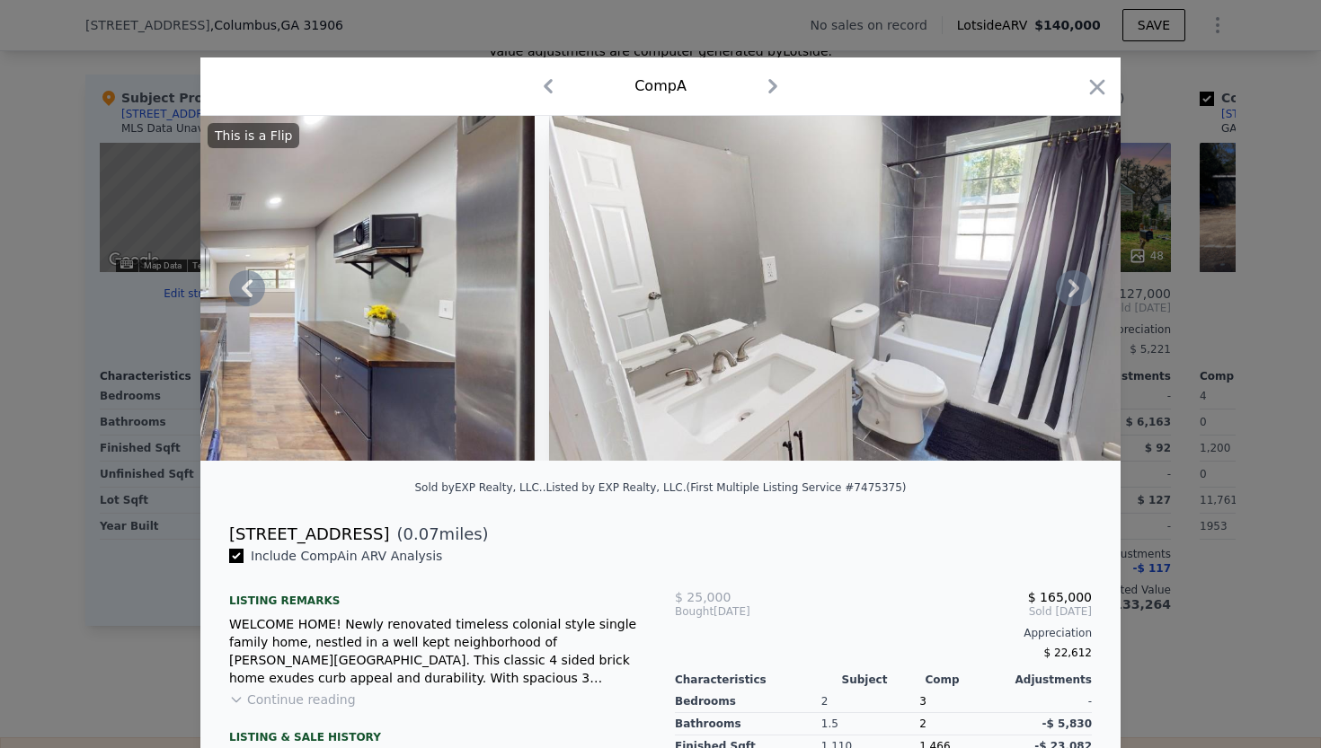
click at [1080, 293] on icon at bounding box center [1074, 288] width 36 height 36
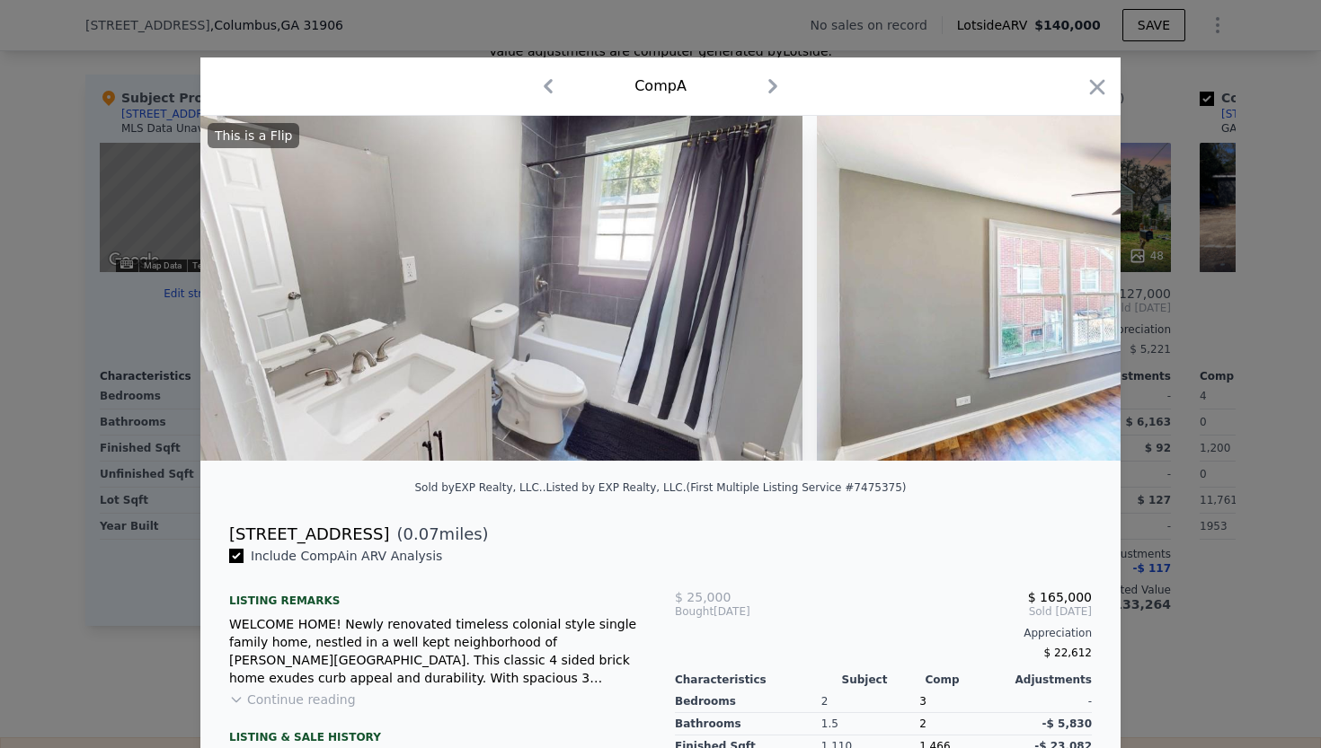
scroll to position [0, 7763]
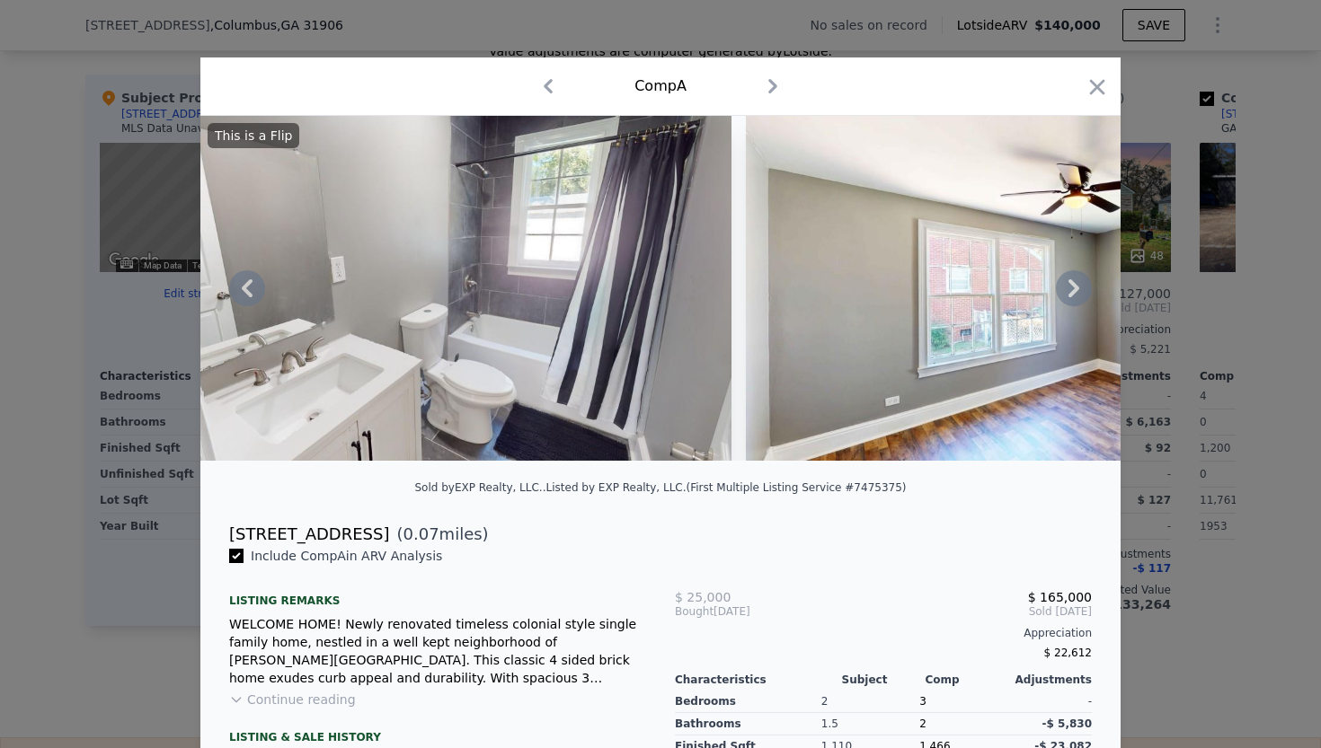
click at [1080, 293] on icon at bounding box center [1074, 288] width 36 height 36
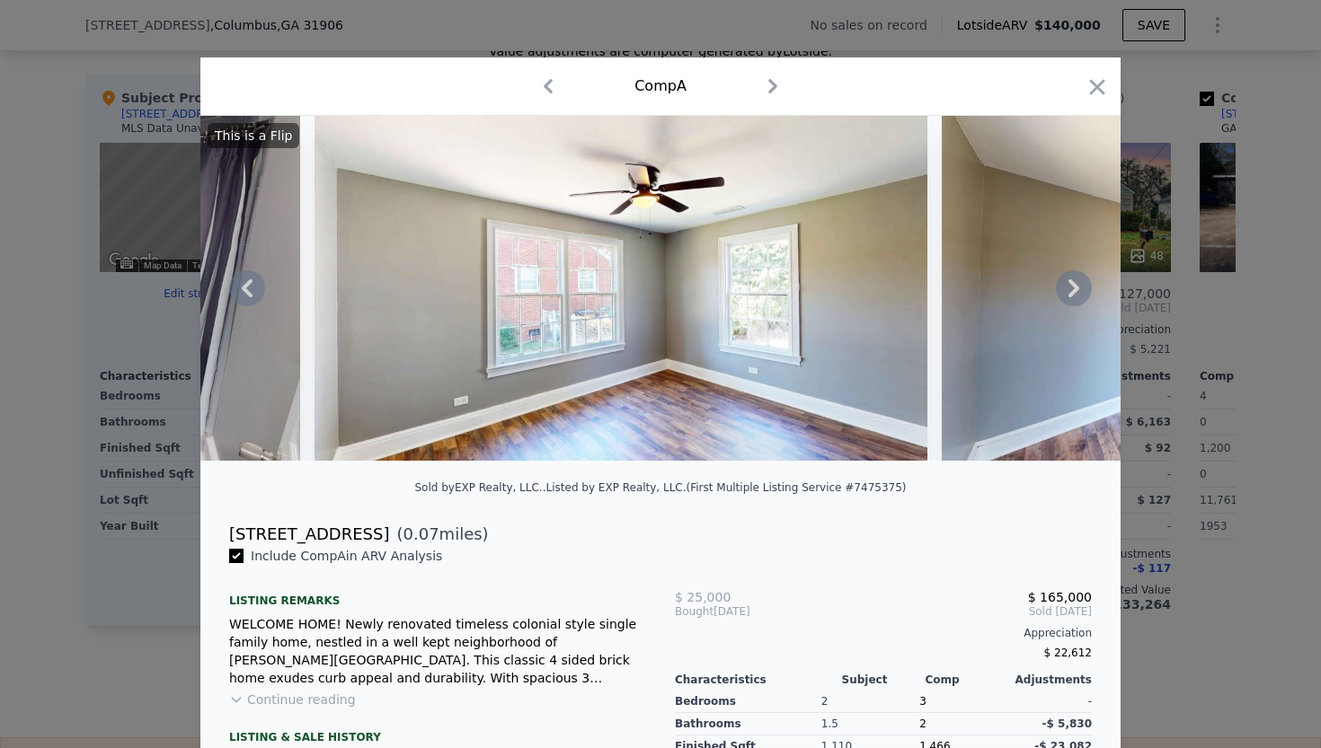
click at [1080, 293] on icon at bounding box center [1074, 288] width 36 height 36
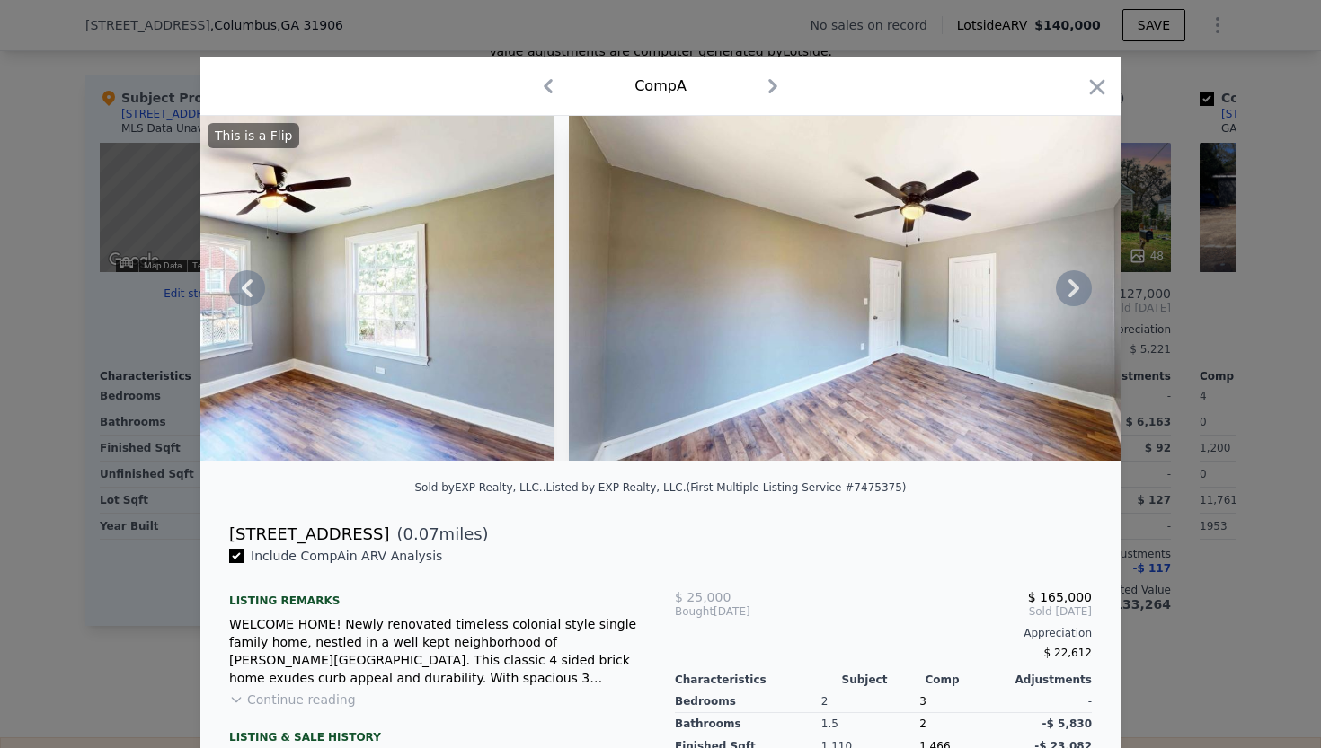
scroll to position [0, 8626]
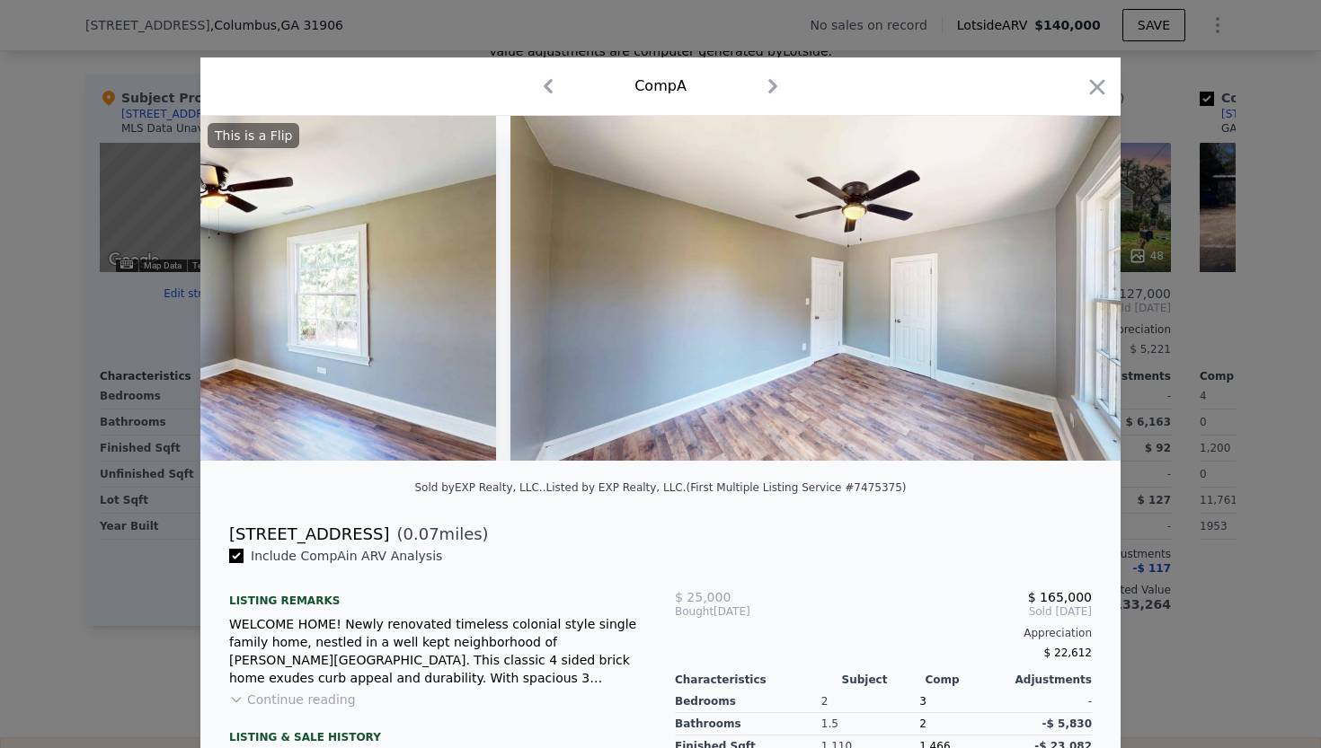
click at [1080, 293] on div "This is a Flip" at bounding box center [660, 288] width 920 height 345
click at [1071, 288] on icon at bounding box center [1074, 288] width 36 height 36
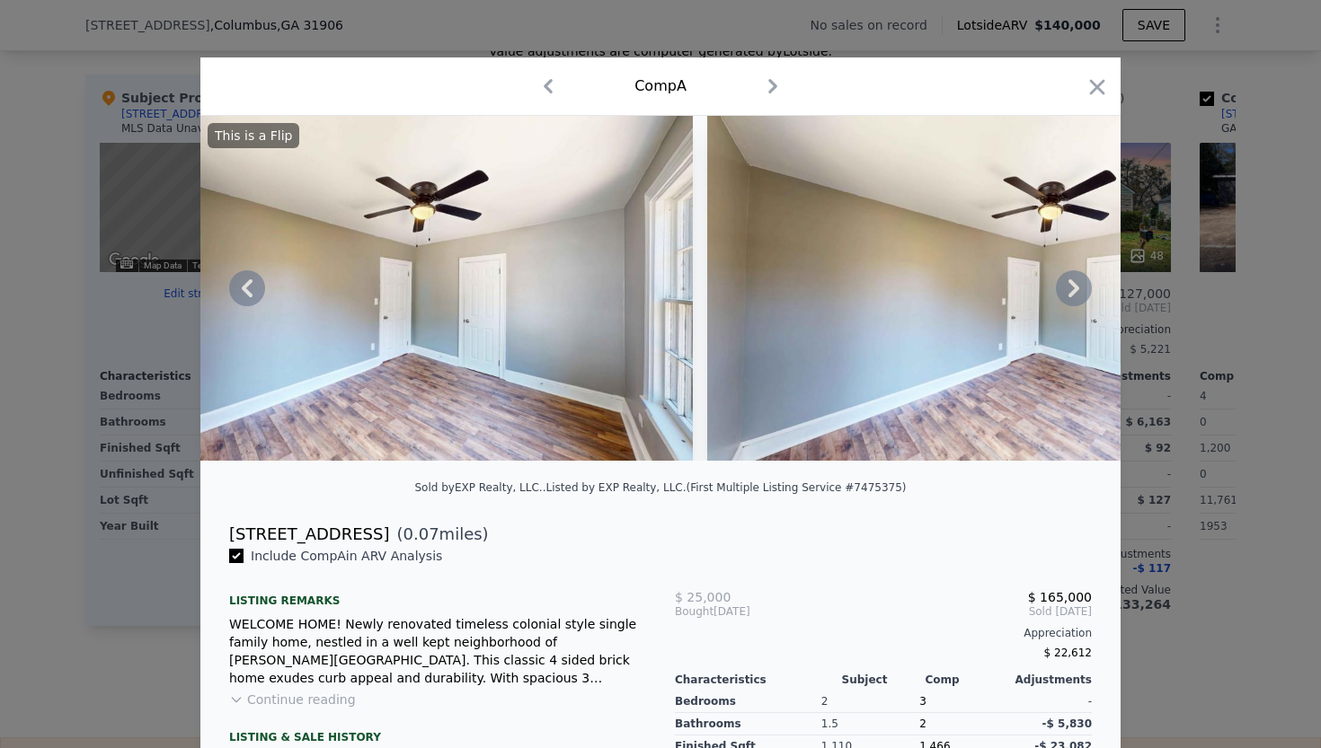
click at [1071, 288] on icon at bounding box center [1074, 288] width 36 height 36
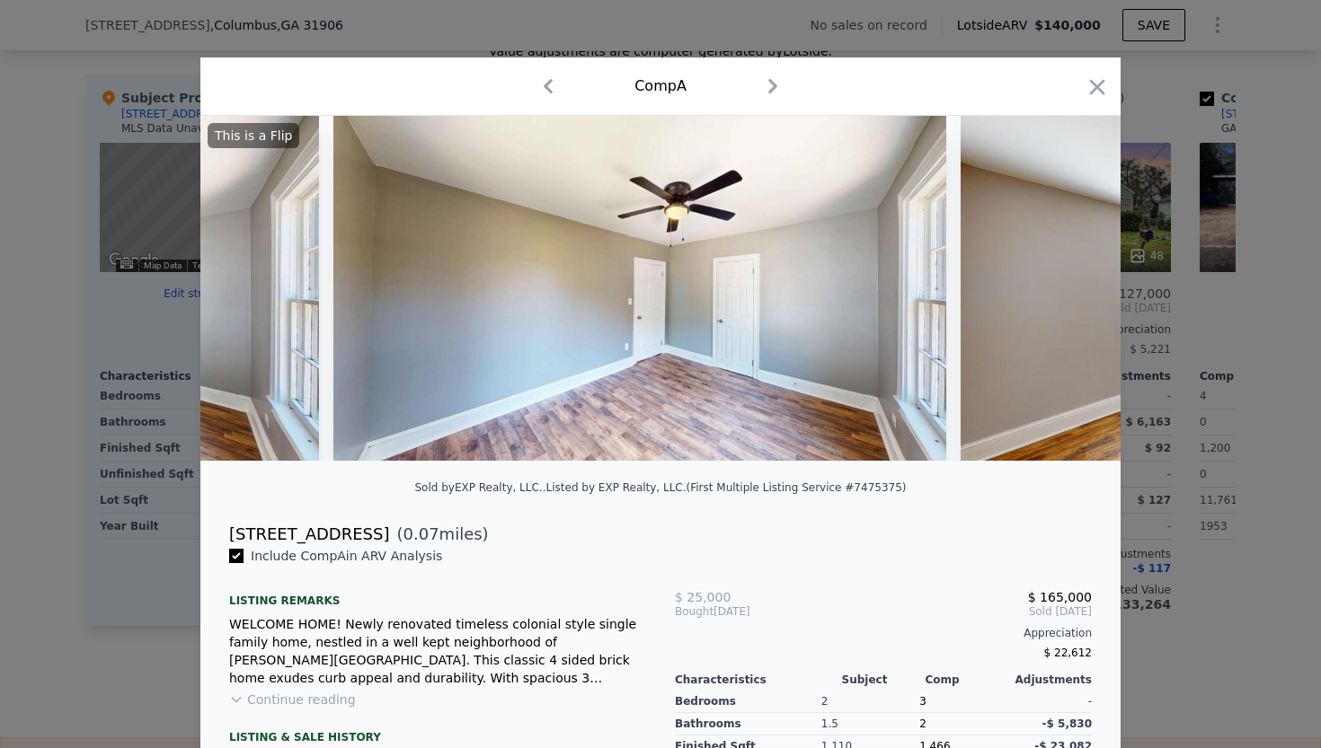
scroll to position [0, 9488]
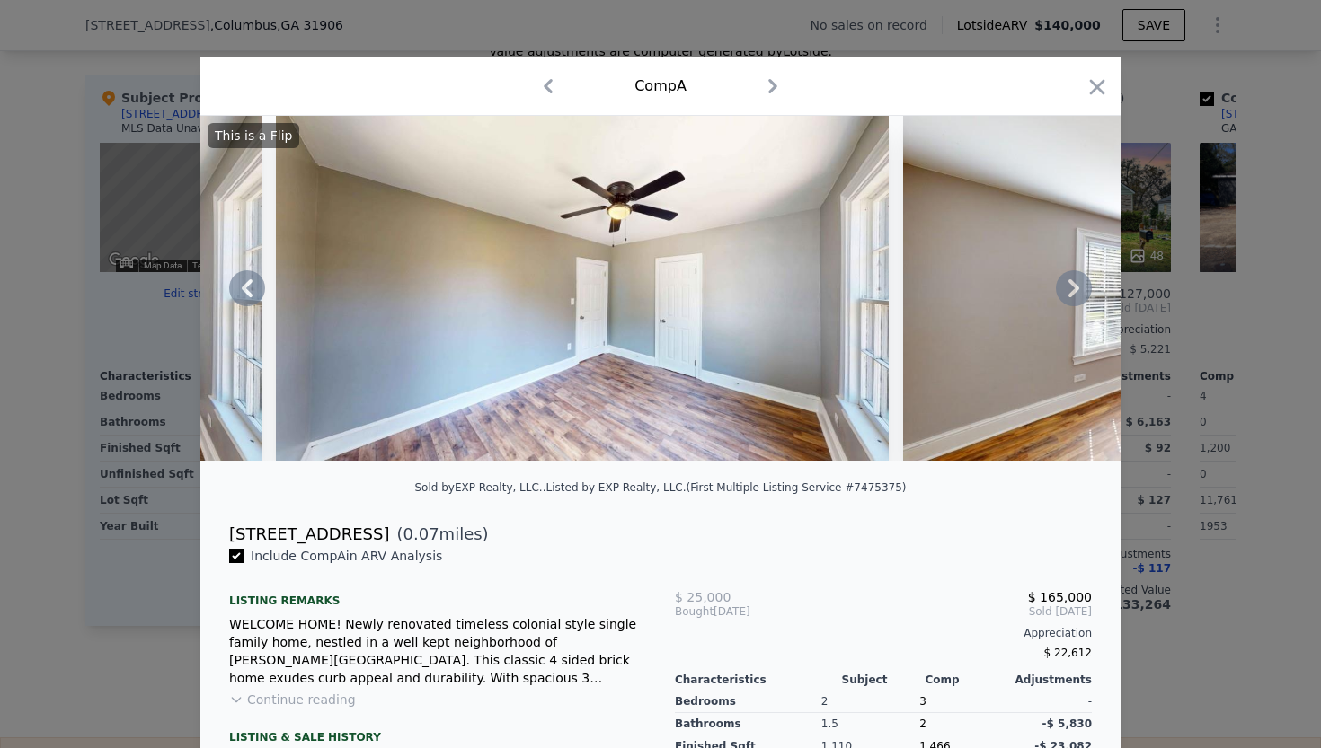
click at [1071, 288] on icon at bounding box center [1074, 288] width 36 height 36
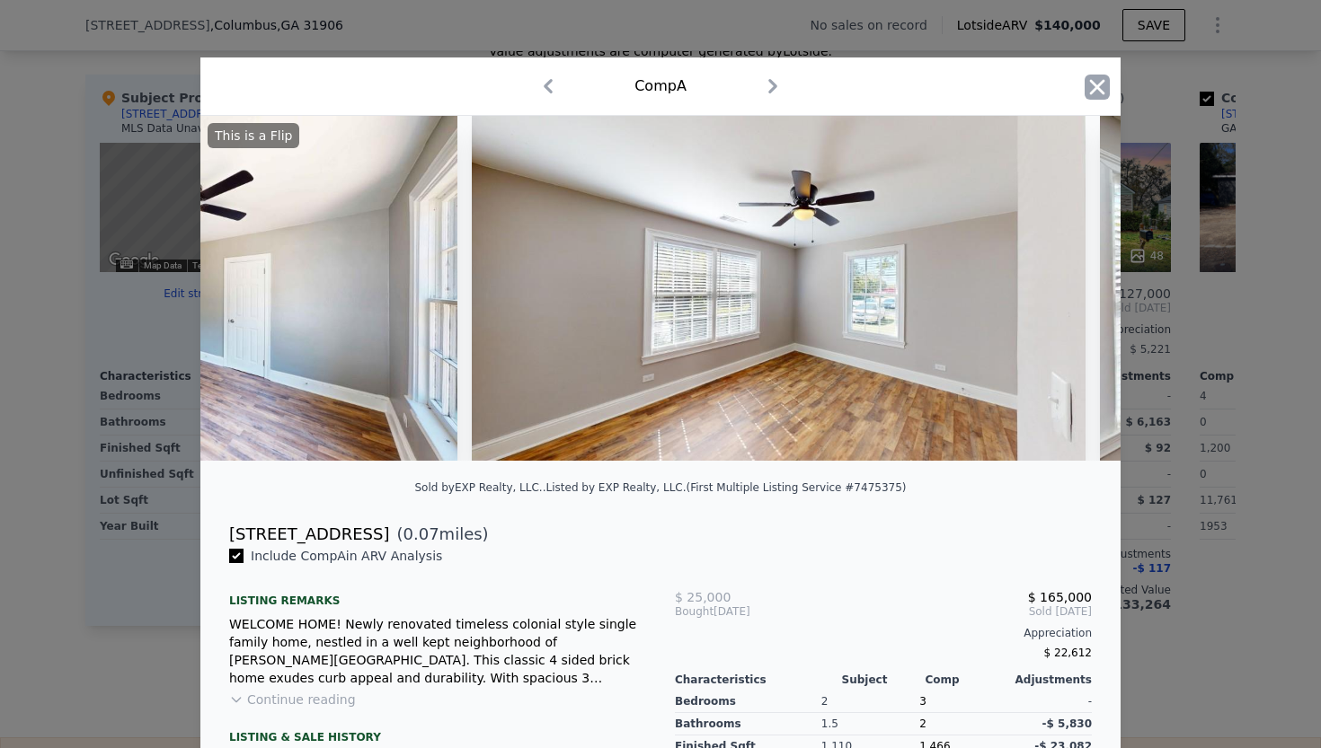
click at [1101, 93] on icon "button" at bounding box center [1097, 87] width 25 height 25
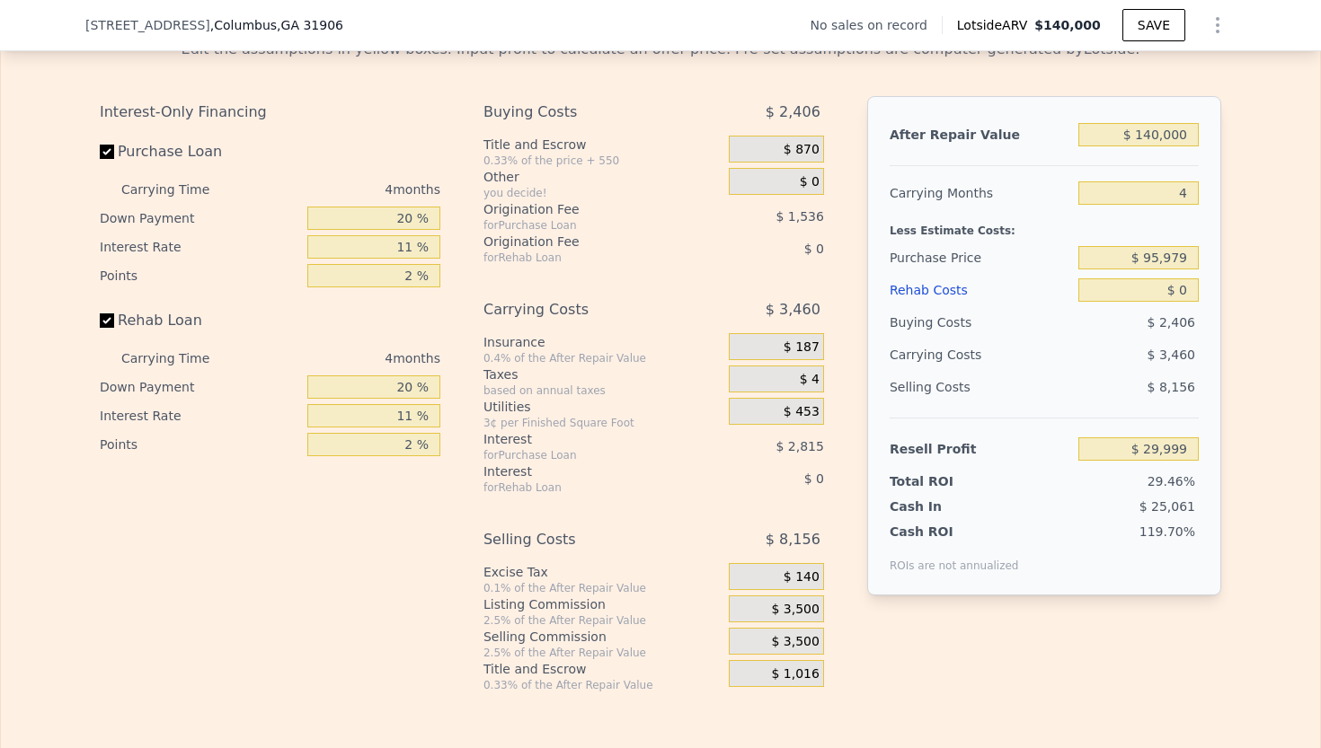
scroll to position [2543, 0]
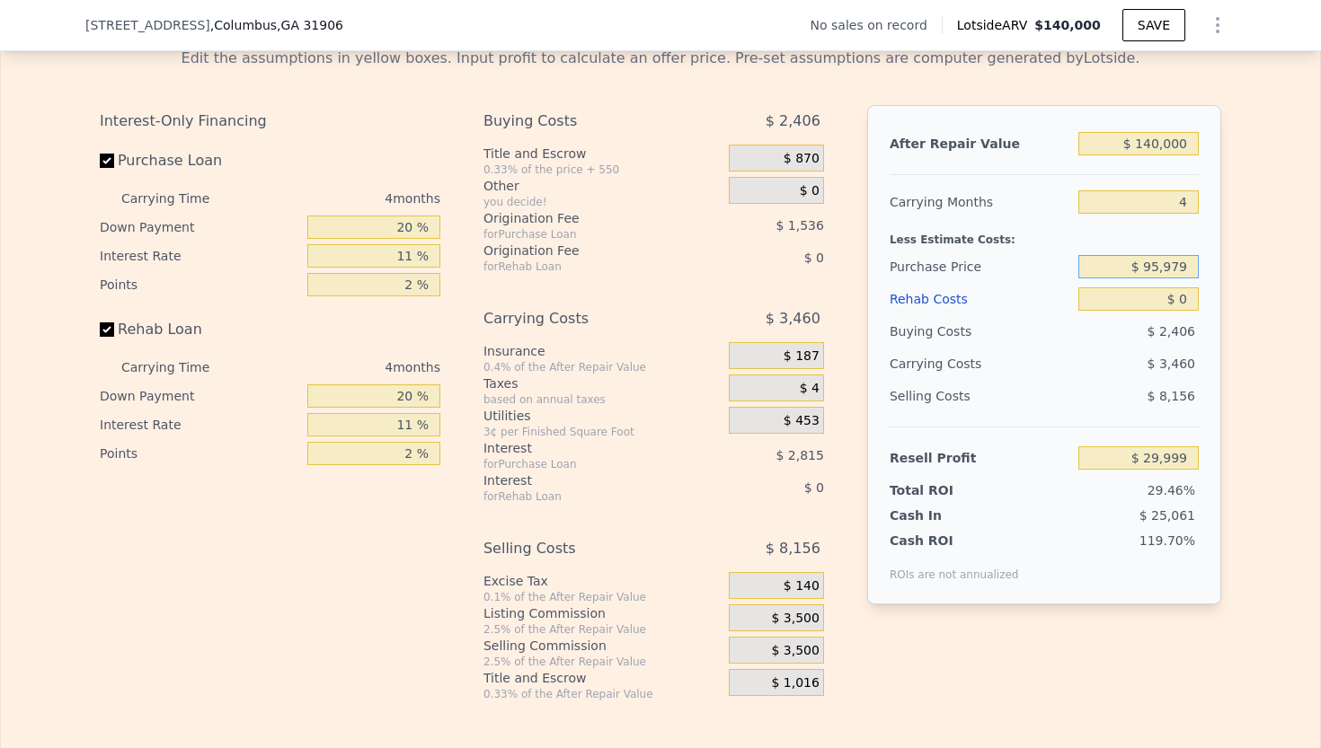
click at [1196, 265] on input "$ 95,979" at bounding box center [1138, 266] width 120 height 23
type input "$ 9"
type input "$ 50,000"
click at [1191, 299] on input "$ 0" at bounding box center [1138, 299] width 120 height 23
type input "$ 78,215"
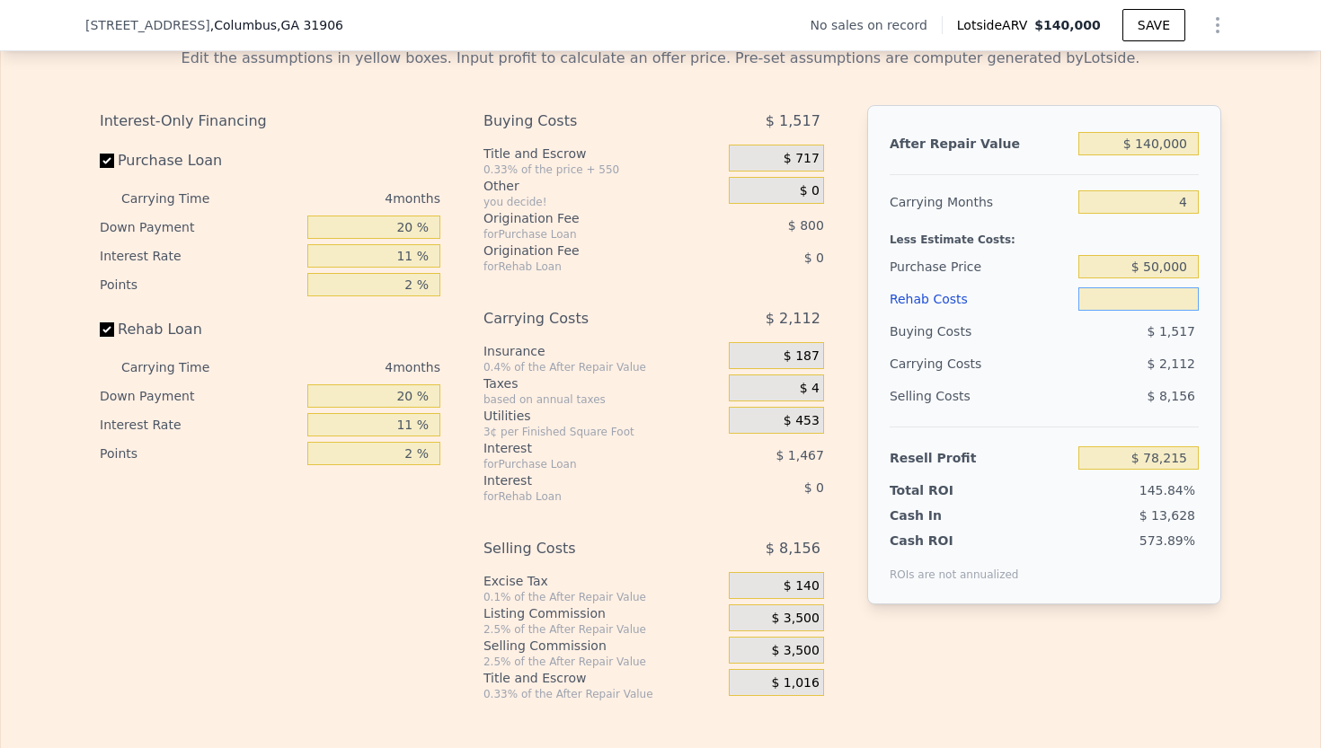
type input "$ 3"
type input "$ 78,212"
type input "$ 35"
type input "$ 78,179"
type input "$ 350"
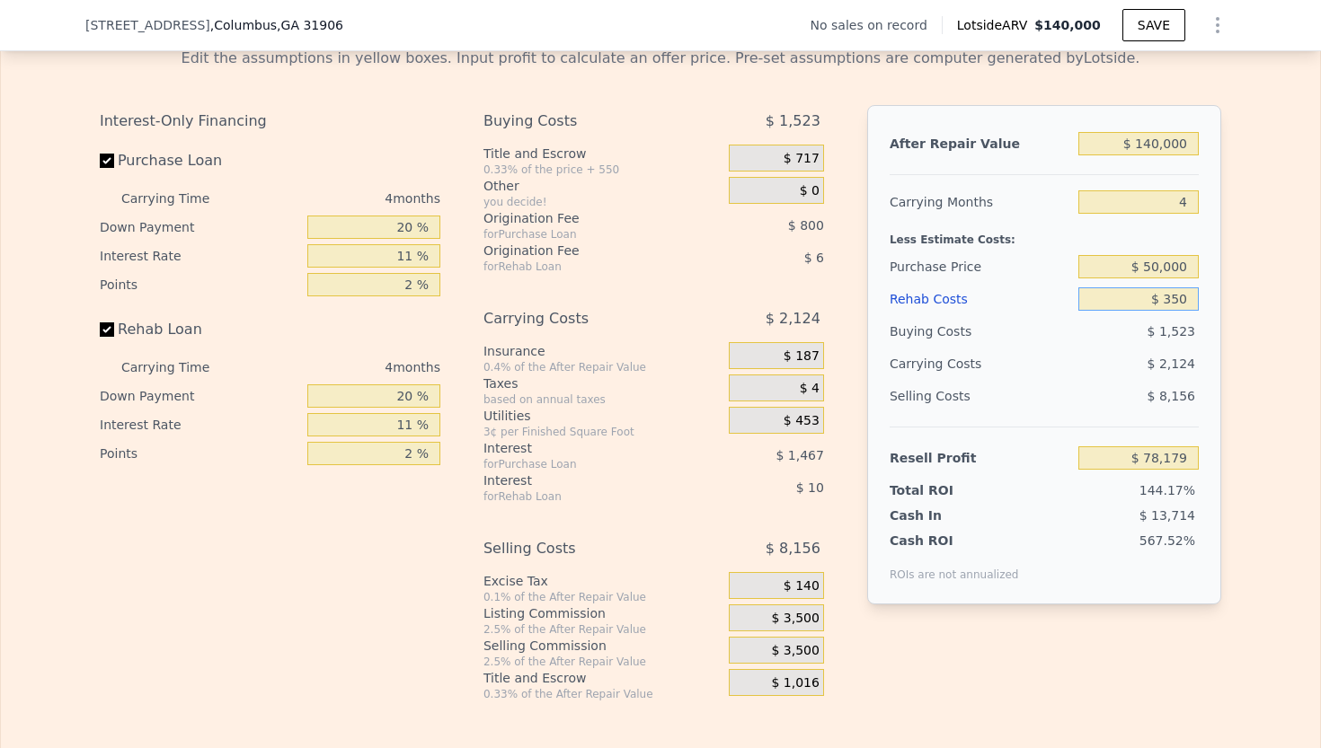
type input "$ 77,847"
type input "$ 3,500"
type input "$ 74,555"
type input "$ 35,000"
type input "$ 41,627"
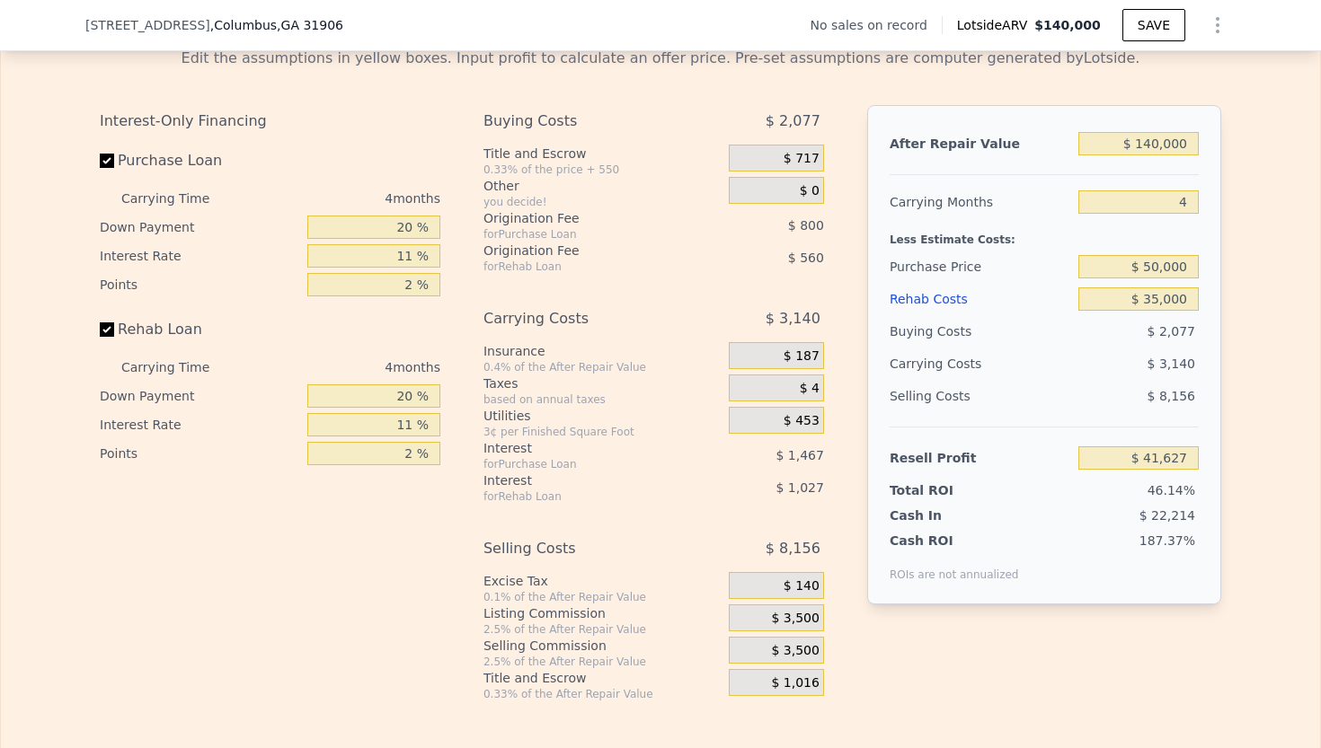
click at [1050, 374] on div "$ 3,140" at bounding box center [1104, 364] width 190 height 32
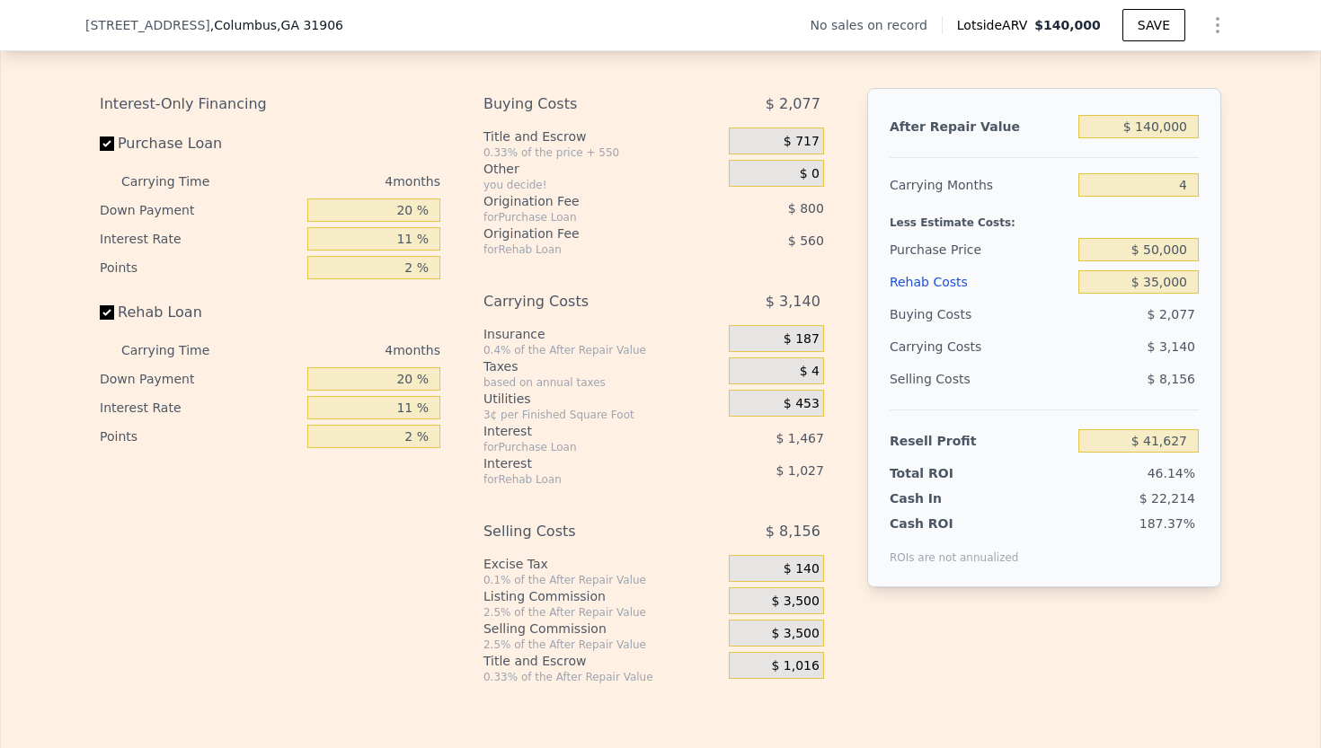
scroll to position [2561, 0]
click at [1190, 253] on input "$ 50,000" at bounding box center [1138, 248] width 120 height 23
type input "$ 5"
type input "$ 60,000"
type input "$ 31,142"
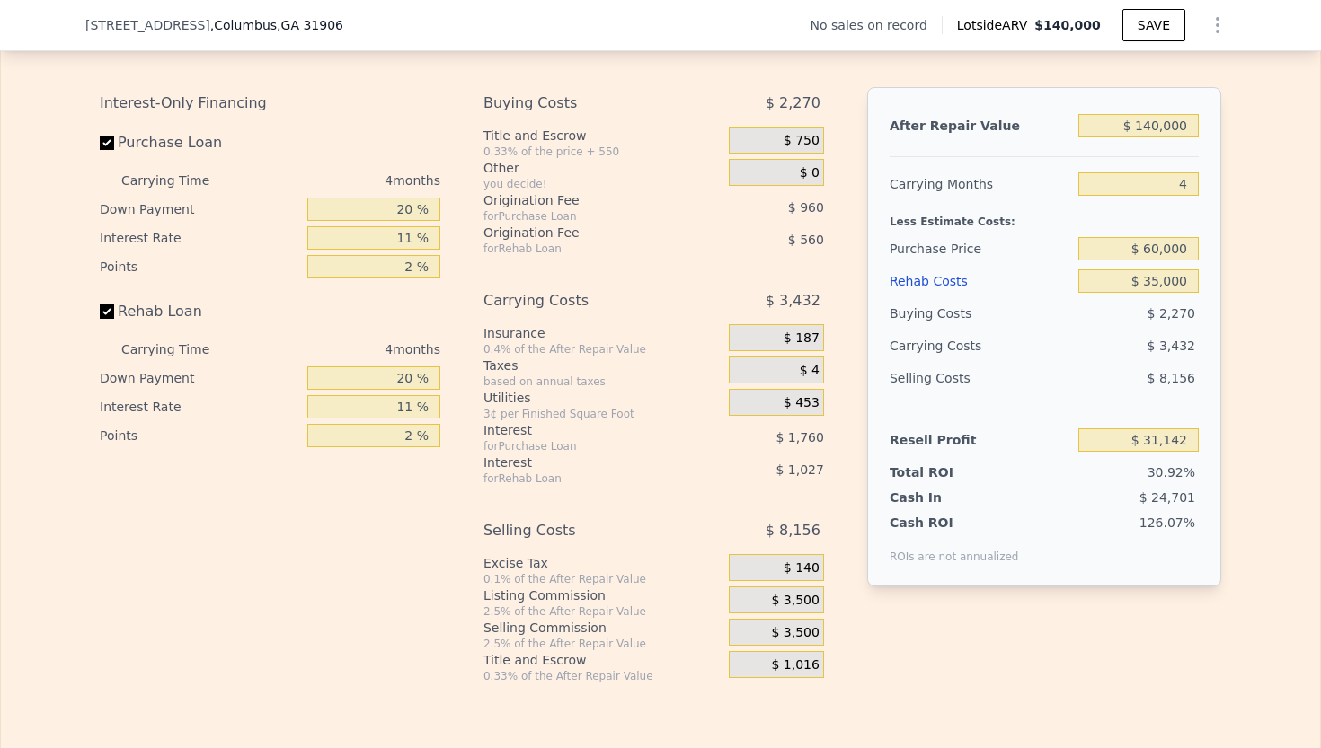
click at [1284, 340] on div "Edit the assumptions in yellow boxes. Input profit to calculate an offer price.…" at bounding box center [660, 349] width 1319 height 668
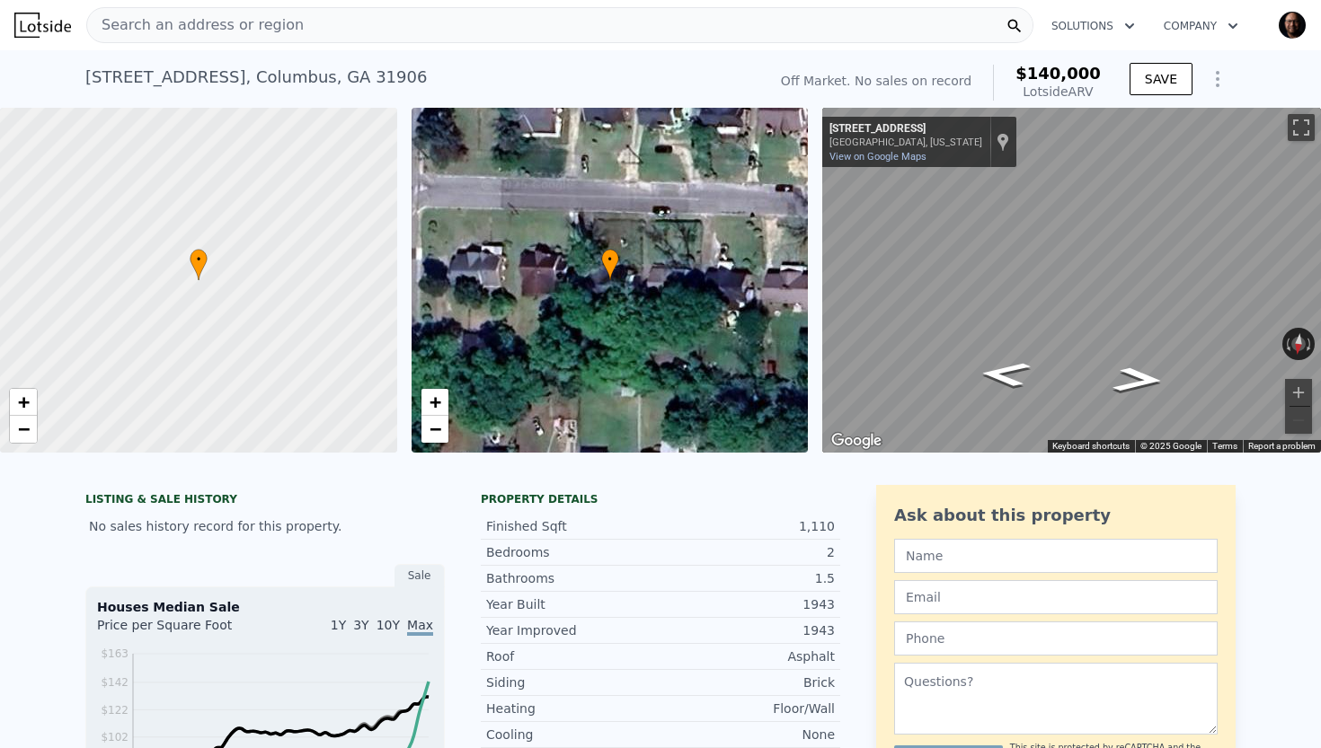
scroll to position [0, 0]
type input "$ 0"
type input "$ 29,999"
click at [183, 22] on span "Search an address or region" at bounding box center [195, 25] width 217 height 22
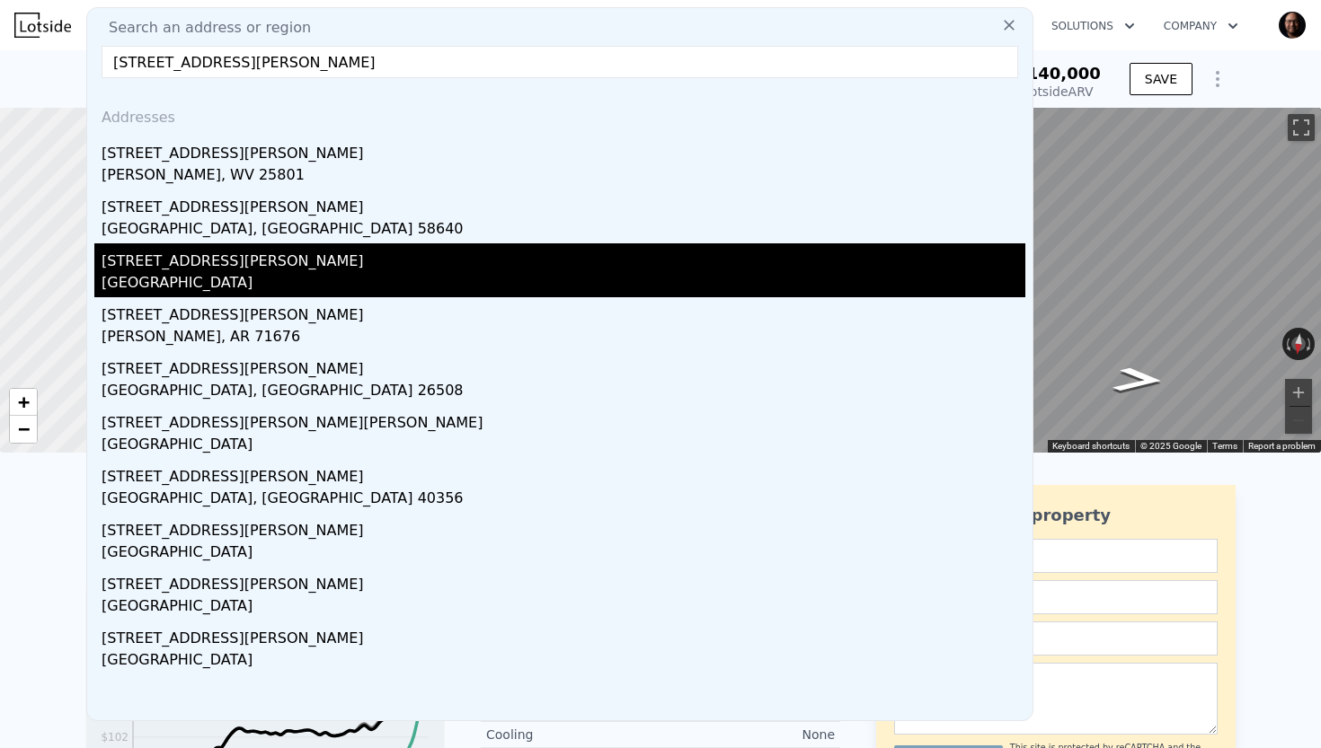
type input "[STREET_ADDRESS][PERSON_NAME]"
click at [156, 261] on div "[STREET_ADDRESS][PERSON_NAME]" at bounding box center [564, 257] width 924 height 29
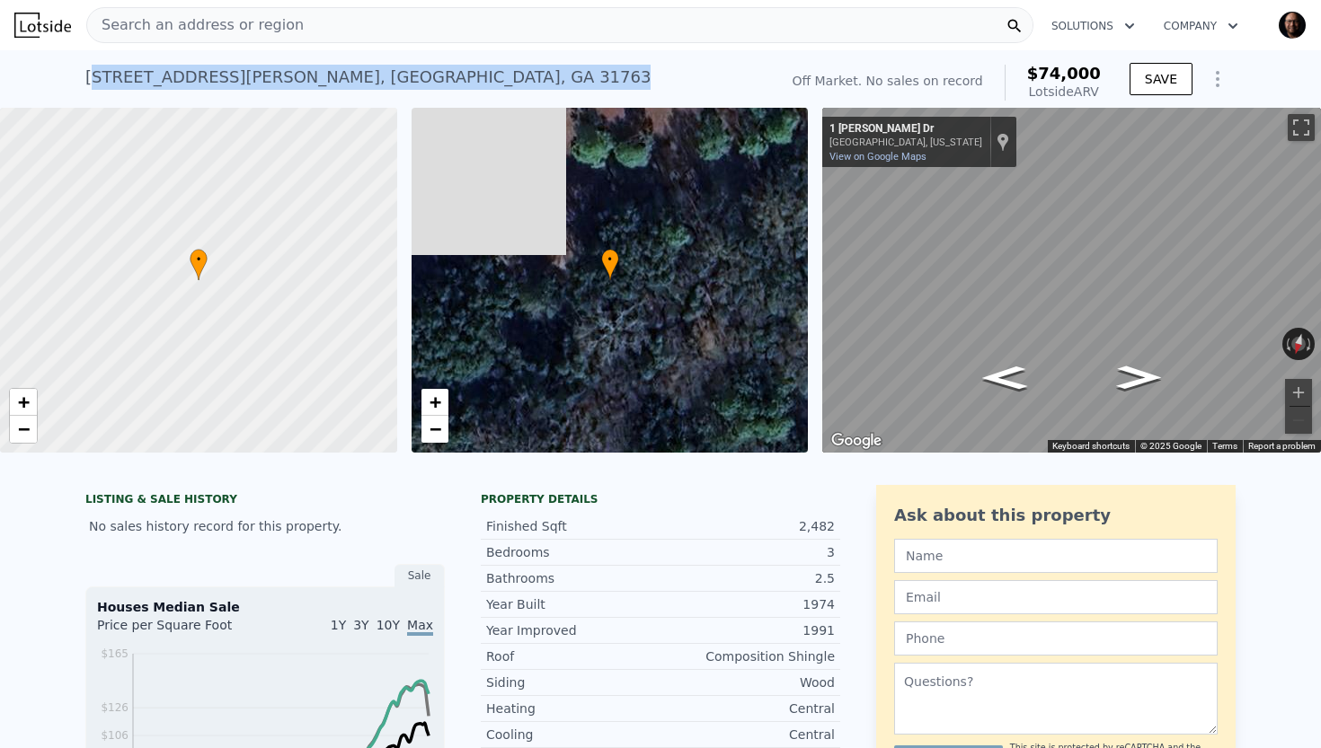
drag, startPoint x: 90, startPoint y: 80, endPoint x: 405, endPoint y: 78, distance: 315.4
click at [405, 78] on div "[STREET_ADDRESS][PERSON_NAME] No sales on record (~ARV $74k )" at bounding box center [427, 83] width 685 height 50
copy div "[STREET_ADDRESS][PERSON_NAME] No sales on record (~ARV $74k )"
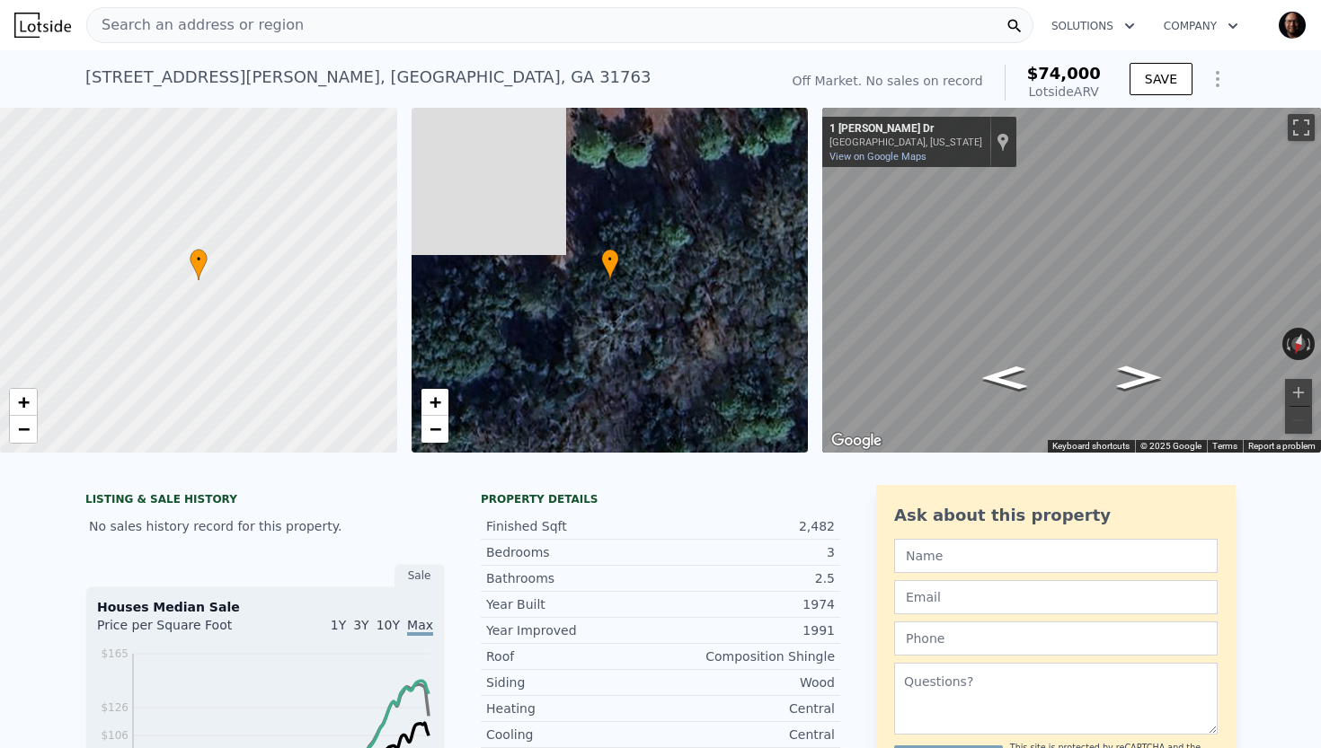
click at [217, 22] on span "Search an address or region" at bounding box center [195, 25] width 217 height 22
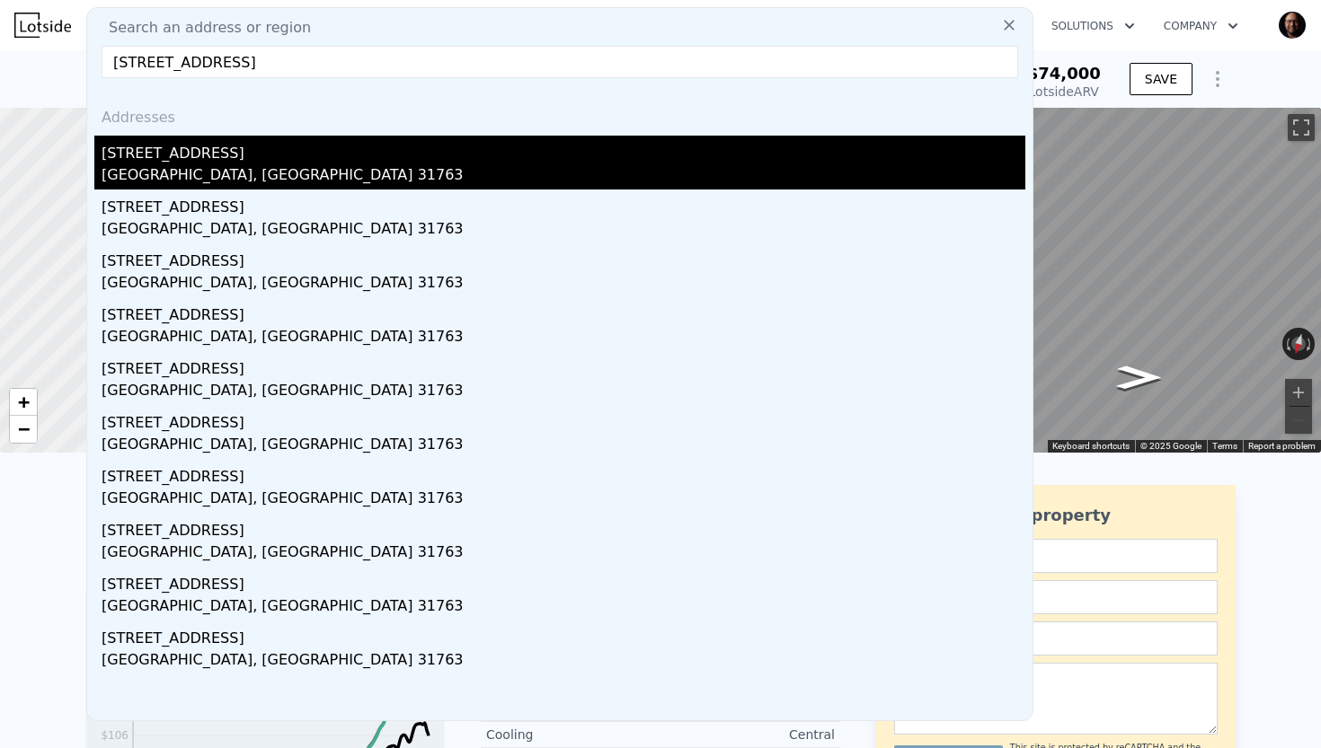
type input "[STREET_ADDRESS]"
click at [170, 159] on div "[STREET_ADDRESS]" at bounding box center [564, 150] width 924 height 29
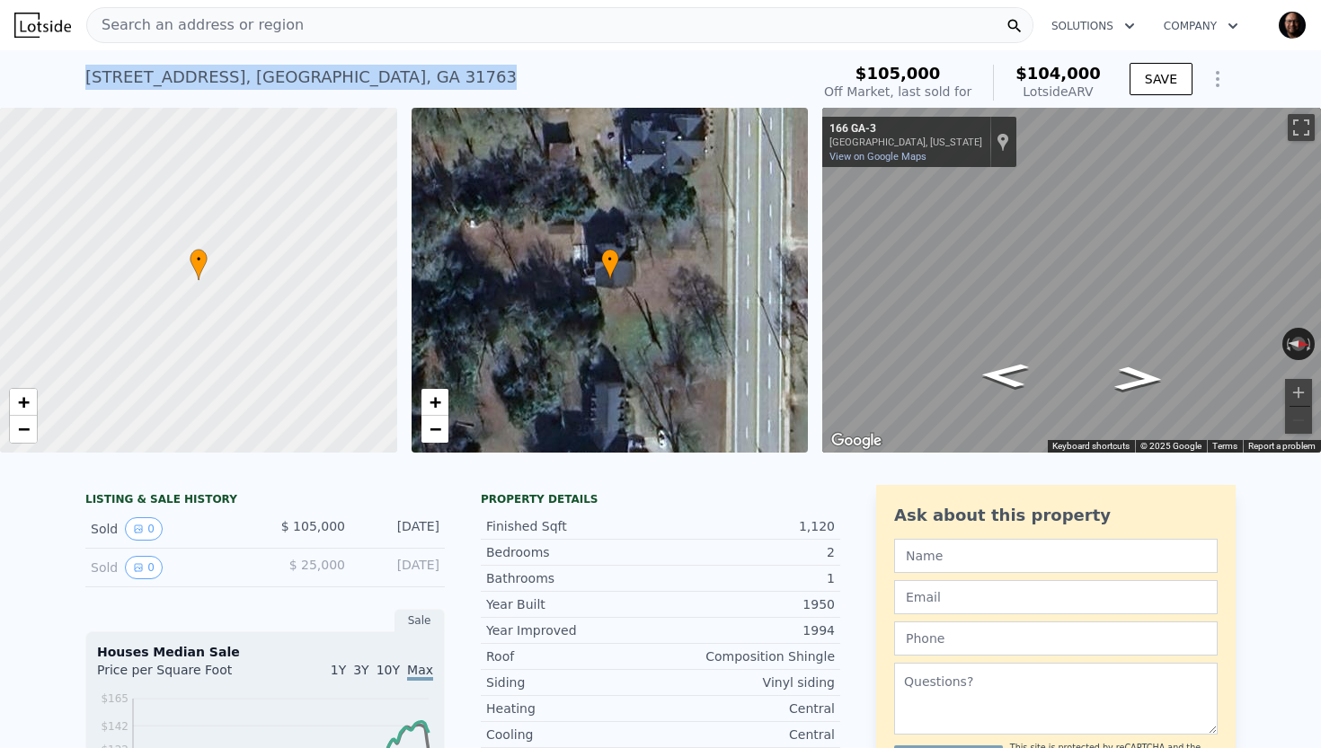
drag, startPoint x: 88, startPoint y: 77, endPoint x: 440, endPoint y: 83, distance: 352.3
click at [440, 83] on div "[STREET_ADDRESS] Sold [DATE] for $105k (~ARV $104k )" at bounding box center [443, 83] width 717 height 50
copy div "[STREET_ADDRESS] Sold [DATE] for $105k (~ARV $104k )"
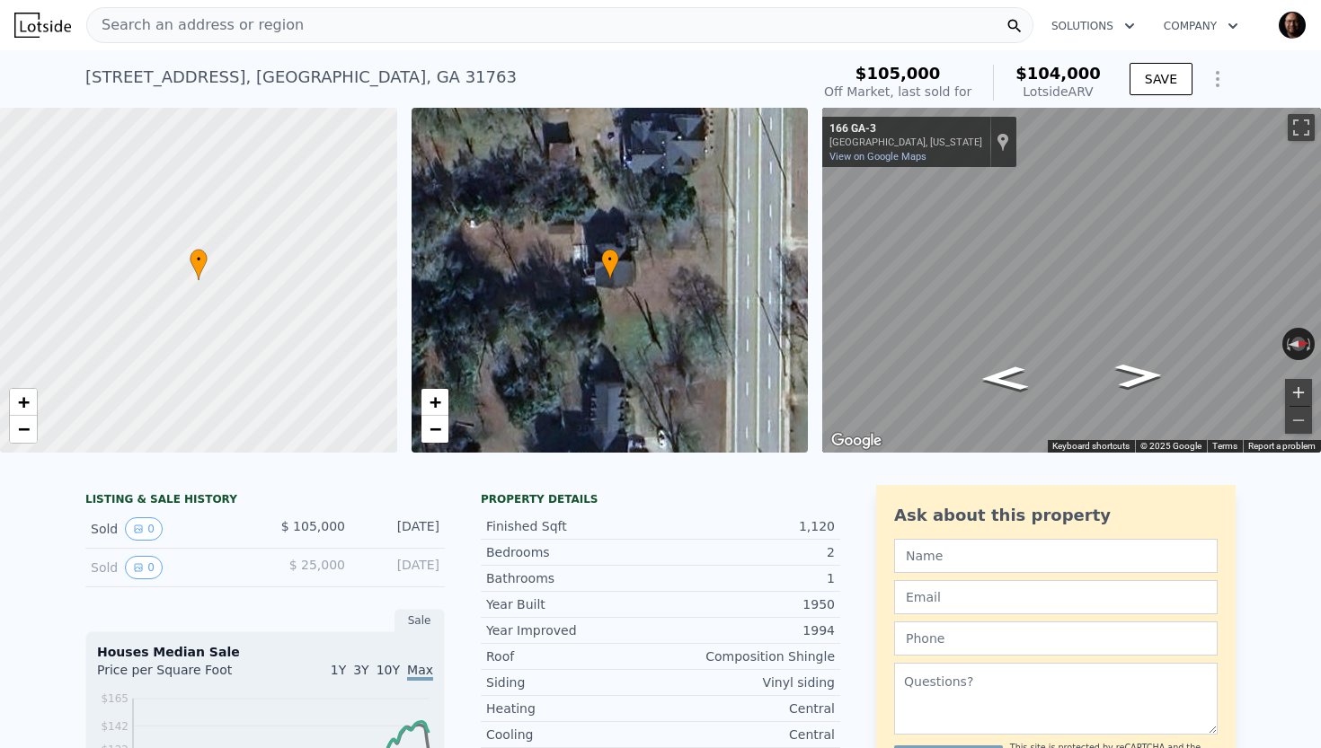
click at [1298, 392] on button "Zoom in" at bounding box center [1298, 392] width 27 height 27
click at [205, 27] on span "Search an address or region" at bounding box center [195, 25] width 217 height 22
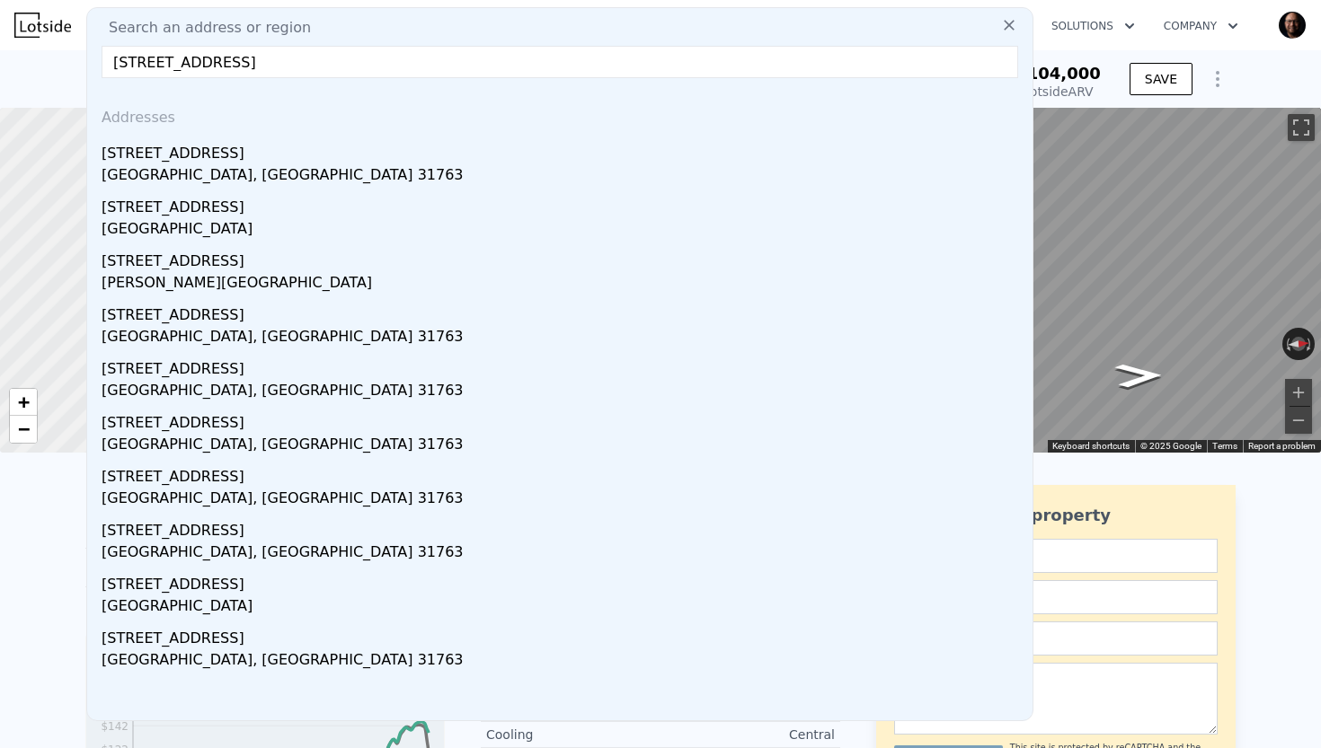
click at [212, 66] on input "[STREET_ADDRESS]" at bounding box center [560, 62] width 916 height 32
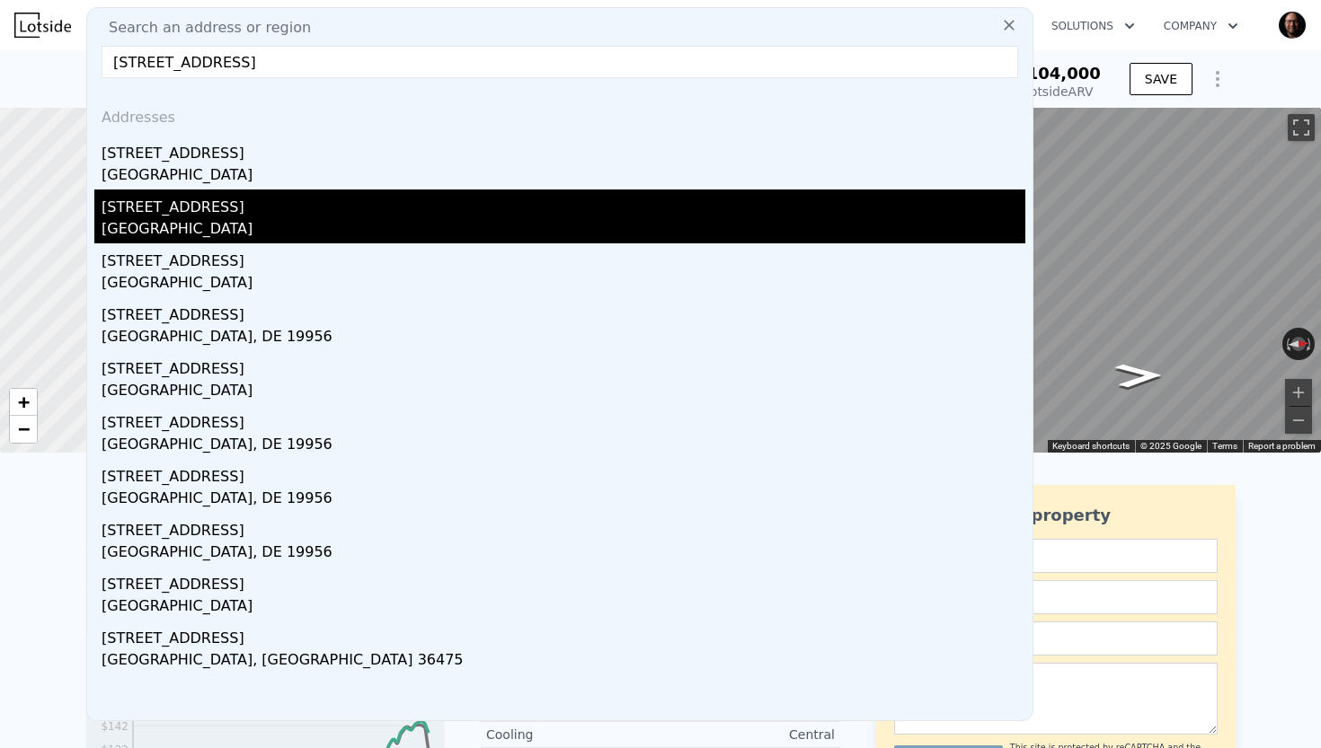
type input "[STREET_ADDRESS]"
click at [215, 217] on div "[STREET_ADDRESS]" at bounding box center [564, 204] width 924 height 29
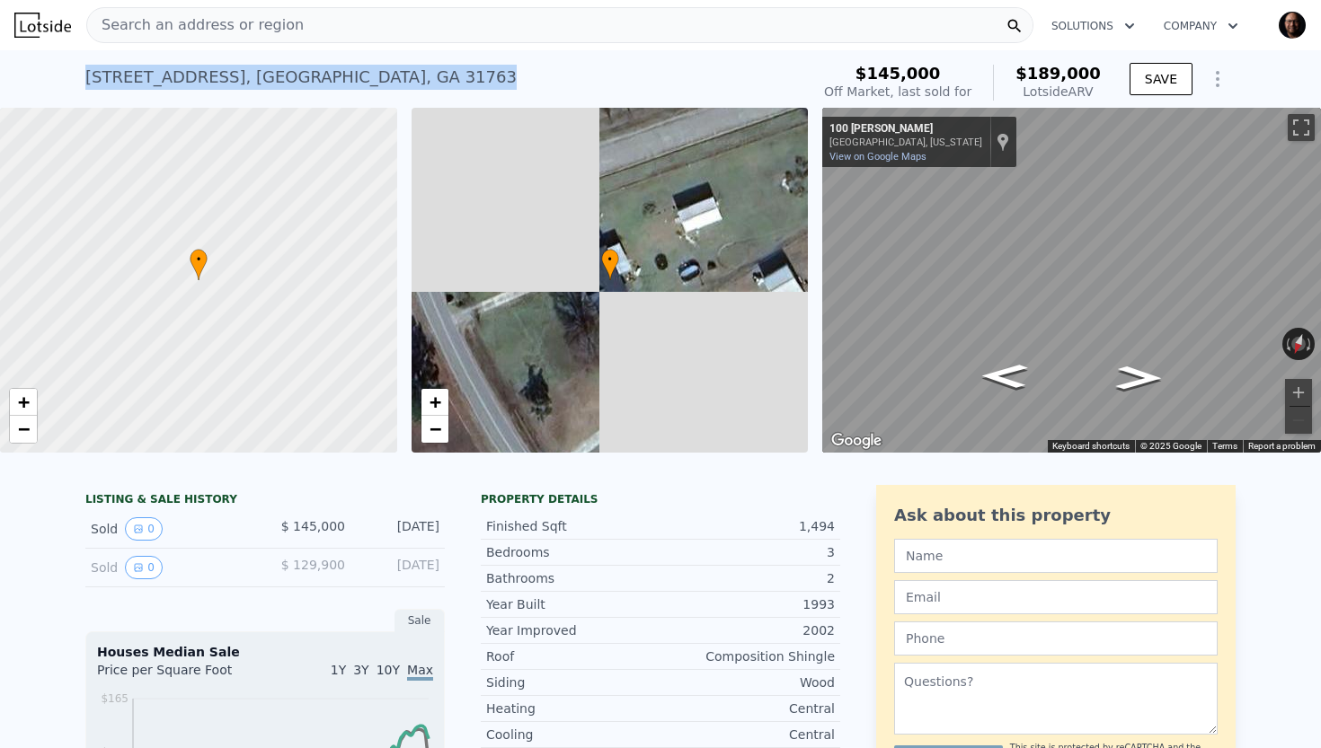
drag, startPoint x: 88, startPoint y: 77, endPoint x: 423, endPoint y: 84, distance: 335.2
click at [423, 84] on div "[STREET_ADDRESS] Sold [DATE] for $145k (~ARV $189k )" at bounding box center [443, 83] width 717 height 50
copy div "[STREET_ADDRESS] Sold [DATE] for $145k (~ARV $189k )"
